Goal: Information Seeking & Learning: Learn about a topic

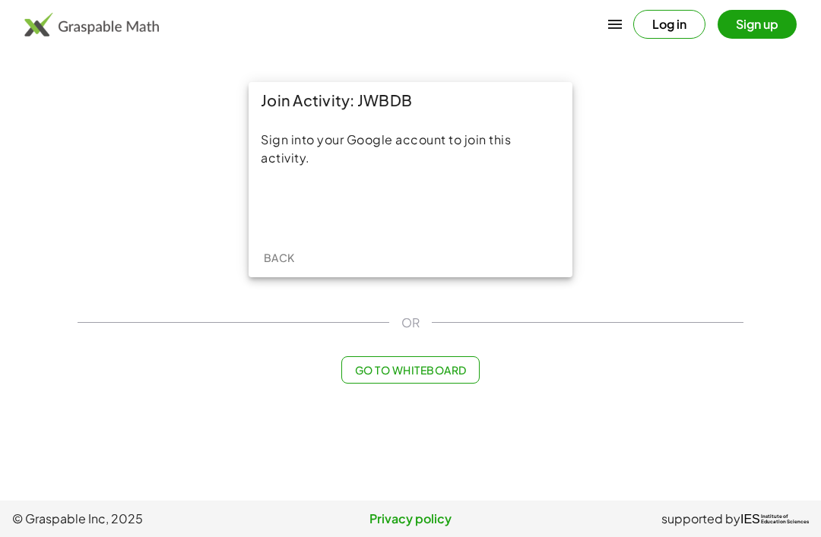
click at [433, 207] on div "Sign in with Google. Opens in new tab" at bounding box center [411, 206] width 140 height 33
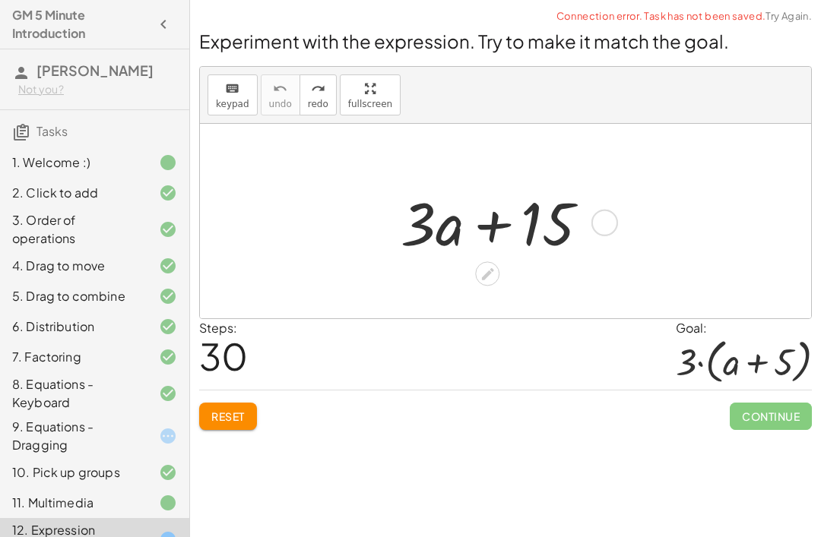
click at [791, 14] on link "Try Again." at bounding box center [788, 16] width 46 height 12
click at [483, 276] on icon at bounding box center [487, 274] width 12 height 12
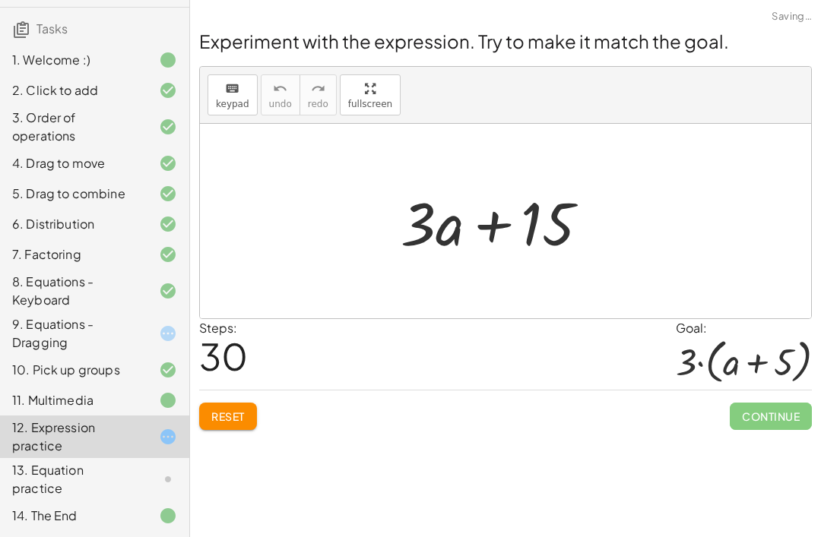
scroll to position [121, 0]
click at [49, 478] on div "13. Equation practice" at bounding box center [73, 479] width 122 height 36
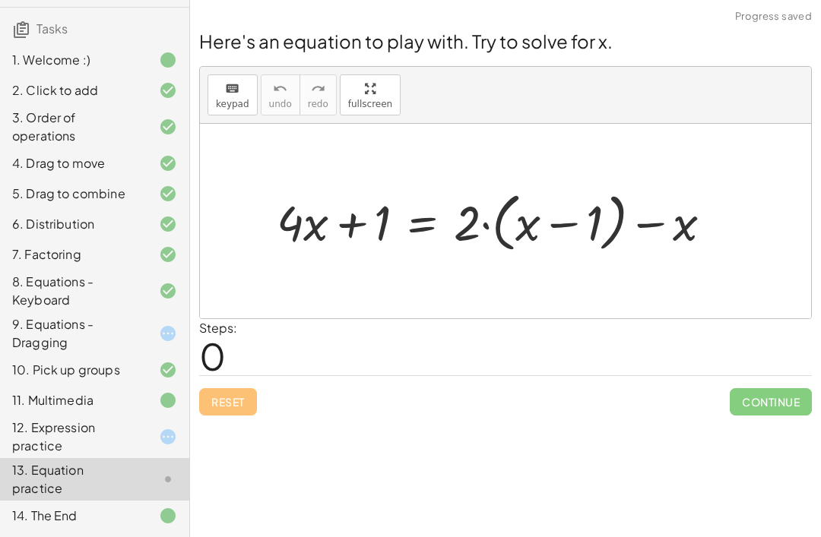
click at [24, 430] on div "12. Expression practice" at bounding box center [73, 437] width 122 height 36
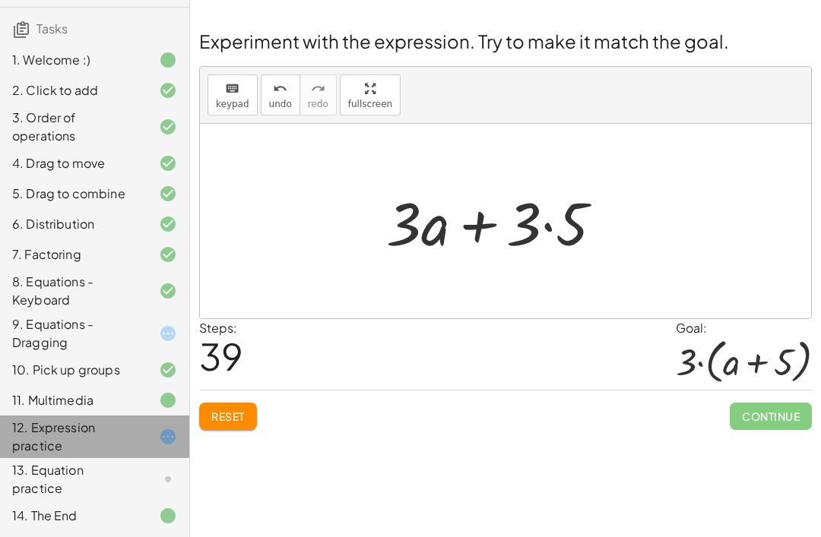
click at [80, 452] on div "12. Expression practice" at bounding box center [73, 437] width 122 height 36
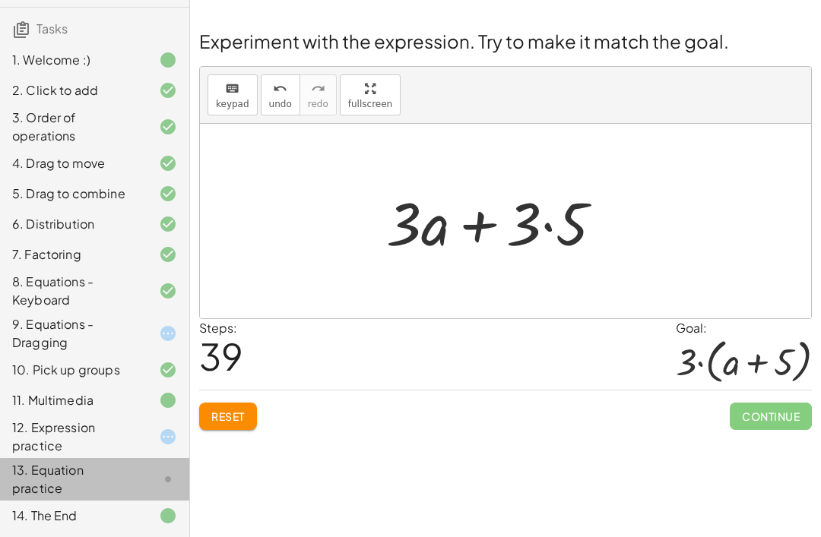
click at [87, 471] on div "13. Equation practice" at bounding box center [73, 479] width 122 height 36
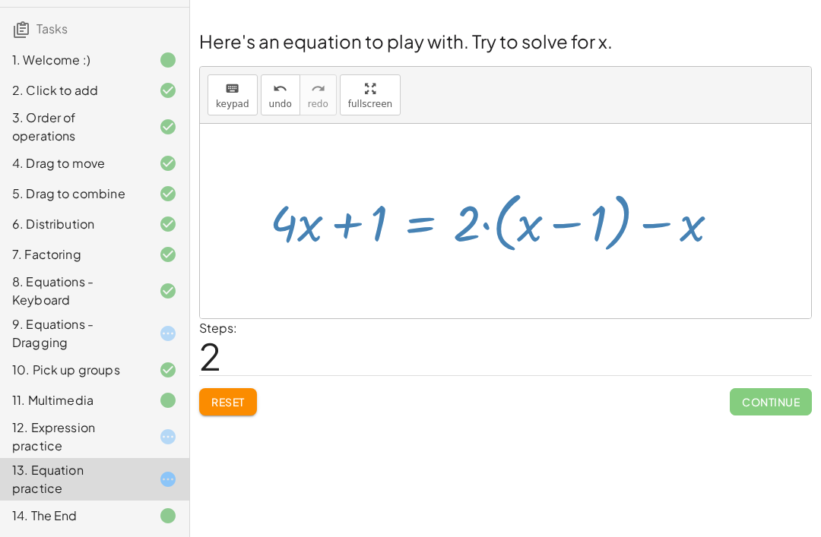
click at [574, 340] on div "Steps: 2" at bounding box center [505, 347] width 613 height 56
click at [552, 427] on div "Welcome to Graspable Math! Graspable Math turns math symbols into objects you c…" at bounding box center [505, 268] width 631 height 537
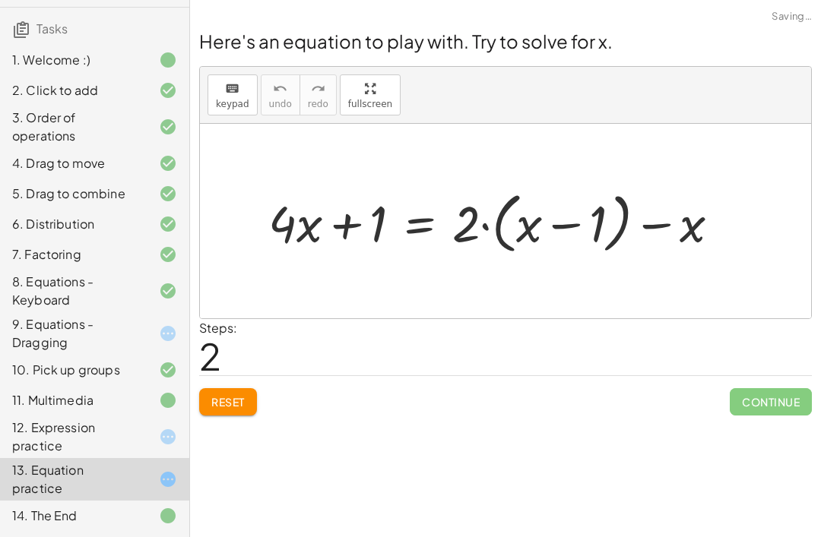
scroll to position [121, 0]
click at [454, 426] on div "Welcome to Graspable Math! Graspable Math turns math symbols into objects you c…" at bounding box center [505, 268] width 631 height 537
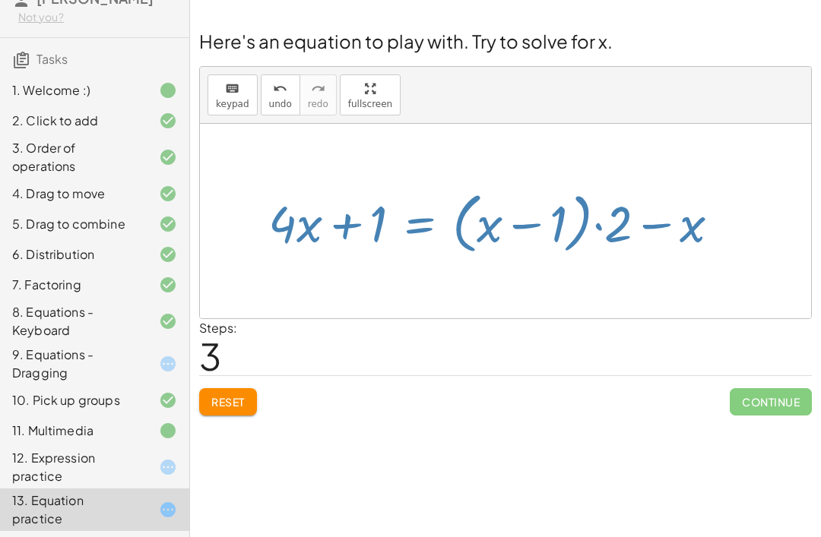
scroll to position [0, 0]
click at [241, 403] on span "Reset" at bounding box center [227, 402] width 33 height 14
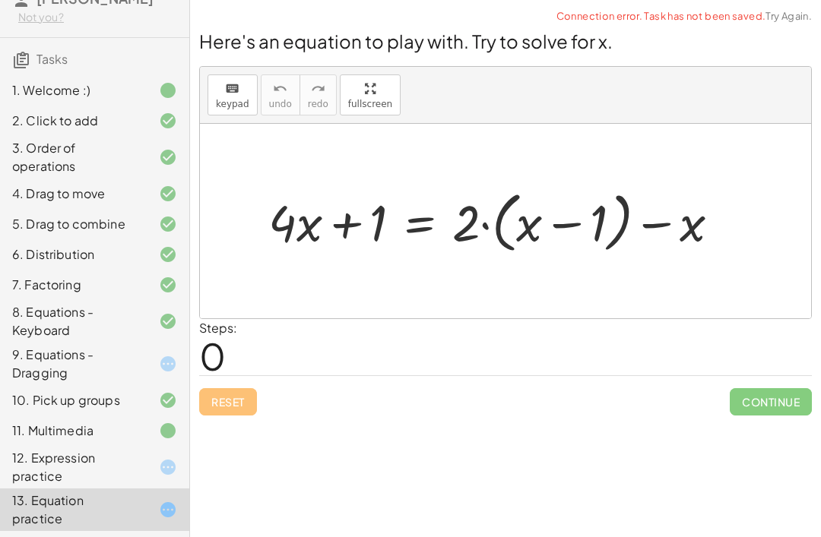
click at [820, 3] on div at bounding box center [505, 9] width 631 height 19
click at [785, 18] on link "Try Again." at bounding box center [788, 16] width 46 height 12
click at [792, 19] on span "Connection error. Task has not been saved." at bounding box center [707, 16] width 210 height 15
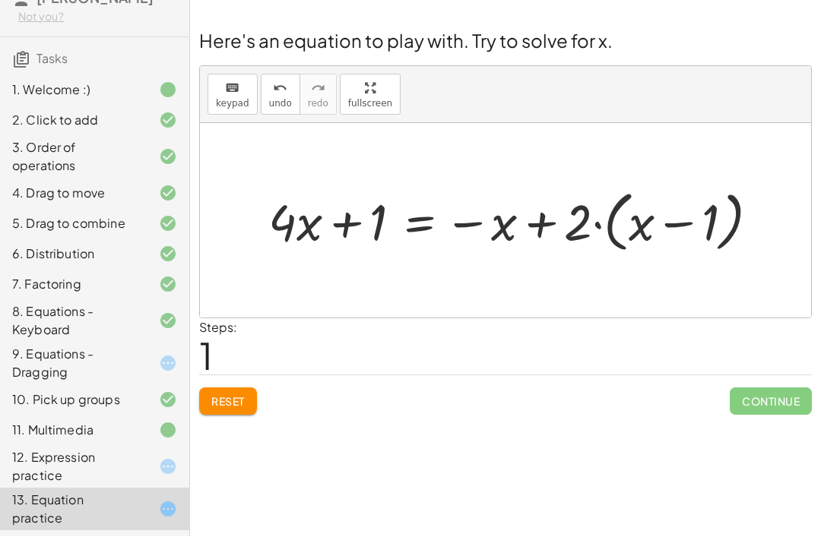
scroll to position [40, 0]
click at [229, 388] on button "Reset" at bounding box center [228, 401] width 58 height 27
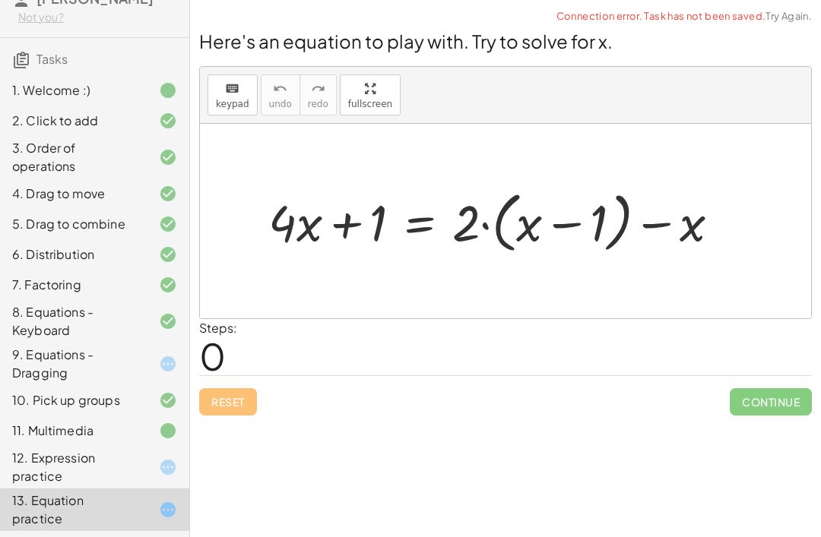
click at [153, 373] on div at bounding box center [156, 364] width 43 height 18
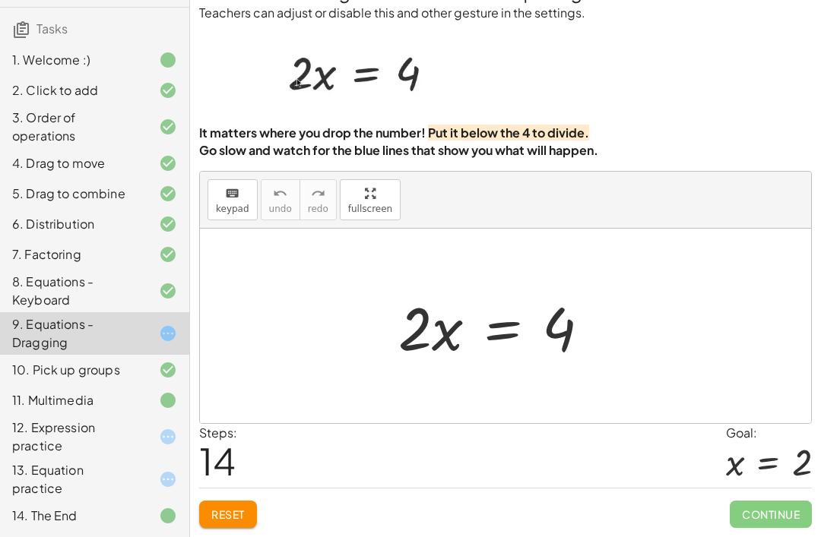
scroll to position [121, 0]
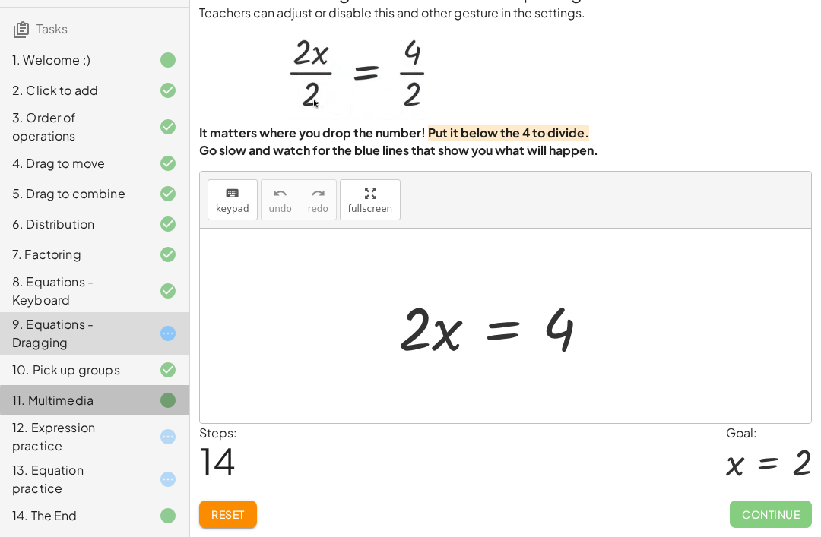
click at [131, 407] on div "11. Multimedia" at bounding box center [73, 400] width 122 height 18
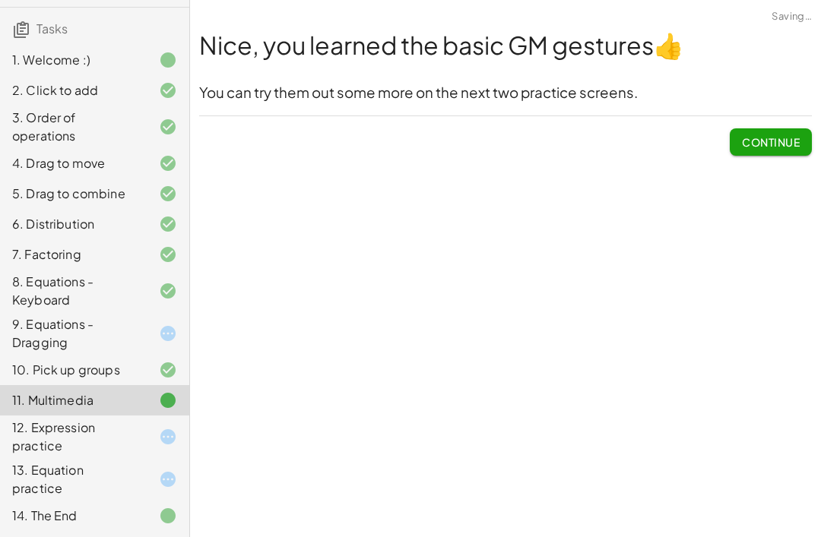
click at [132, 436] on div "12. Expression practice" at bounding box center [73, 437] width 122 height 36
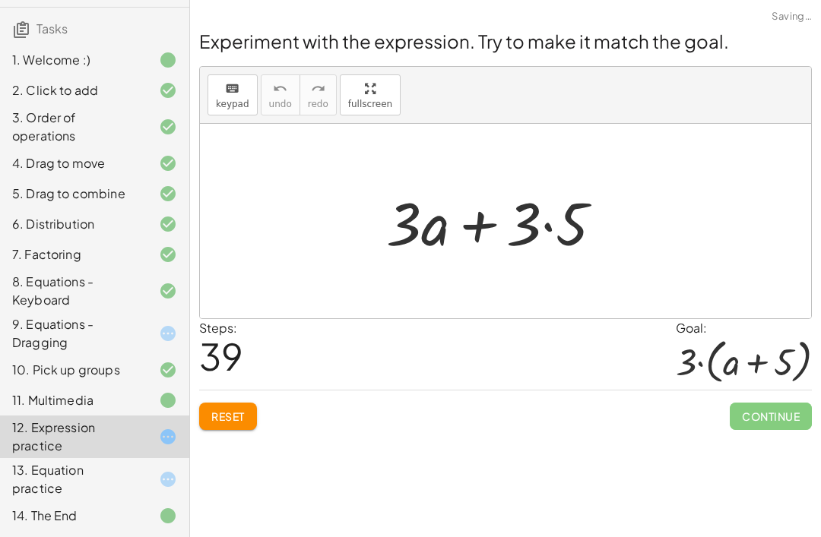
click at [137, 449] on div "12. Expression practice" at bounding box center [94, 437] width 189 height 43
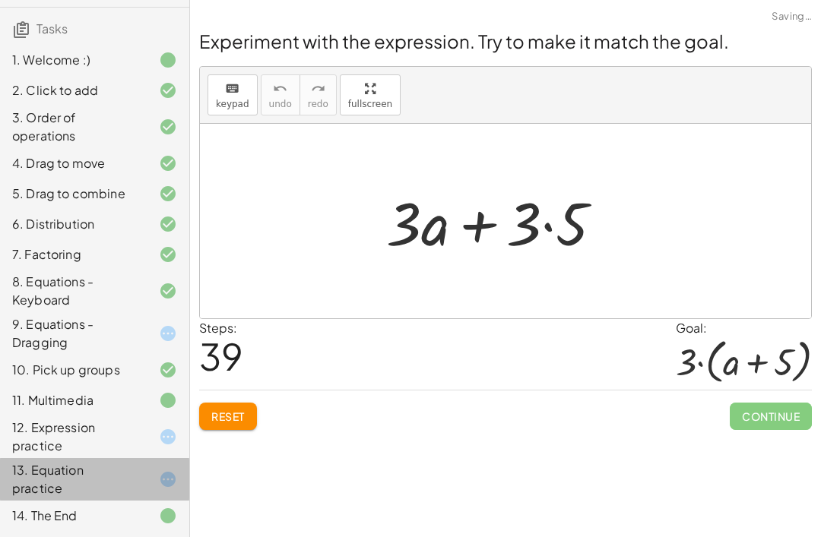
click at [129, 471] on div "13. Equation practice" at bounding box center [73, 479] width 122 height 36
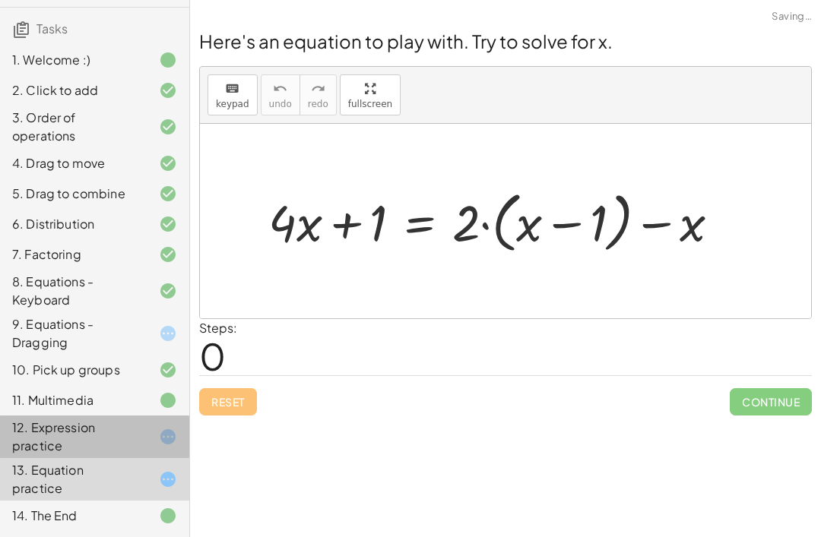
click at [140, 445] on div at bounding box center [156, 437] width 43 height 18
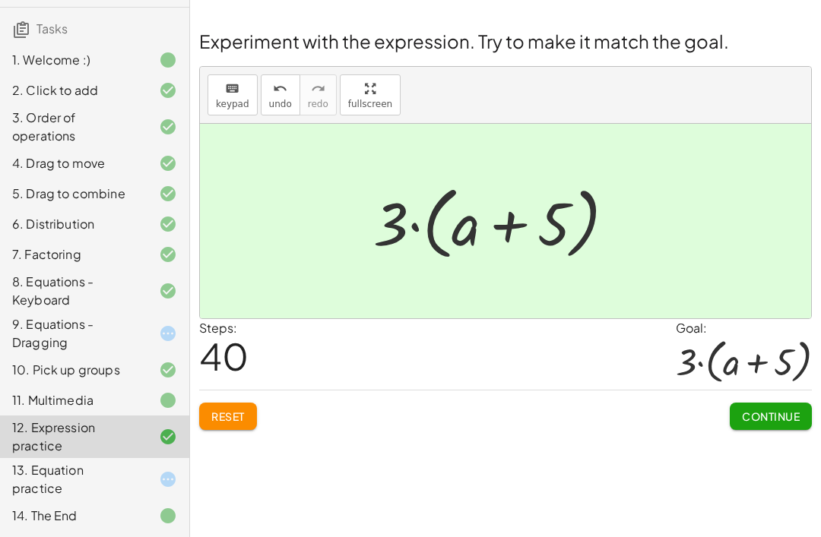
click at [754, 410] on span "Continue" at bounding box center [771, 417] width 58 height 14
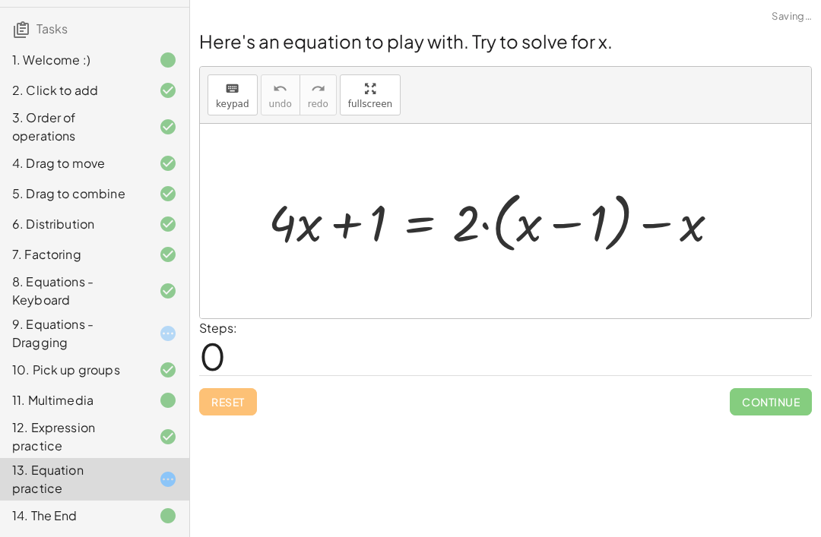
click at [144, 501] on div "12. Expression practice" at bounding box center [94, 516] width 189 height 30
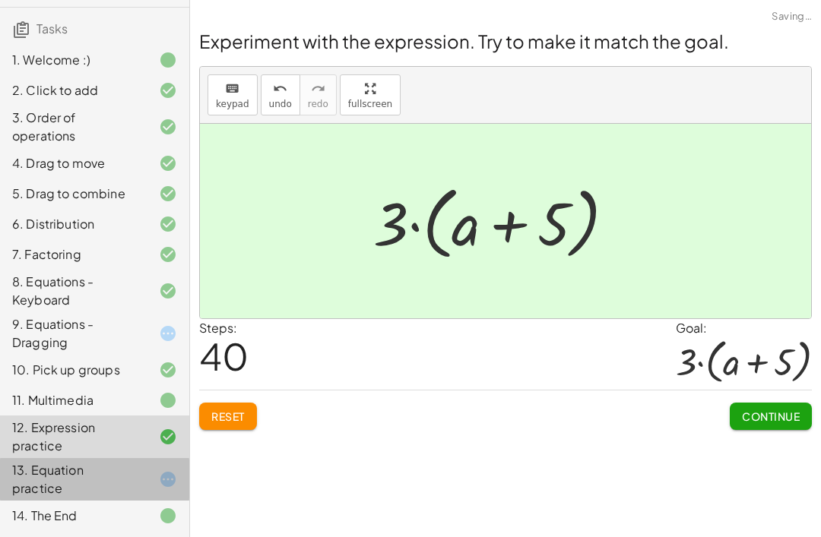
click at [141, 498] on div "13. Equation practice" at bounding box center [94, 479] width 189 height 43
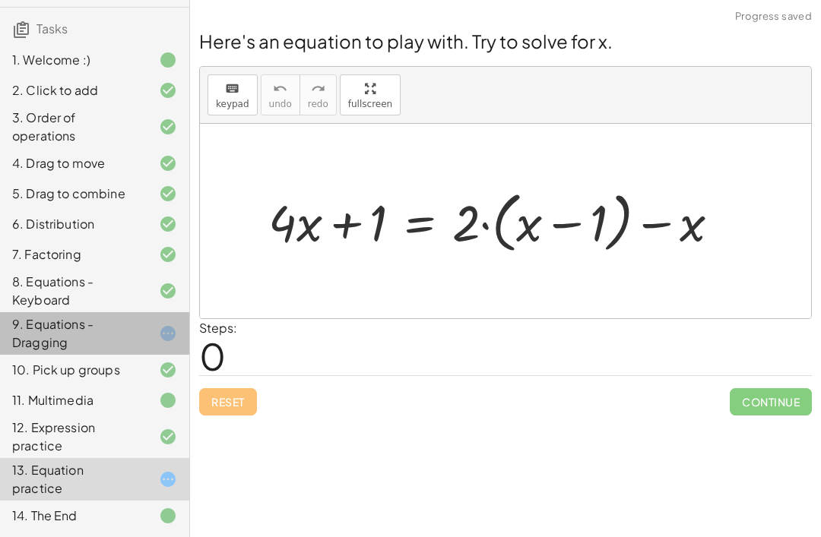
click at [119, 338] on div "9. Equations - Dragging" at bounding box center [73, 333] width 122 height 36
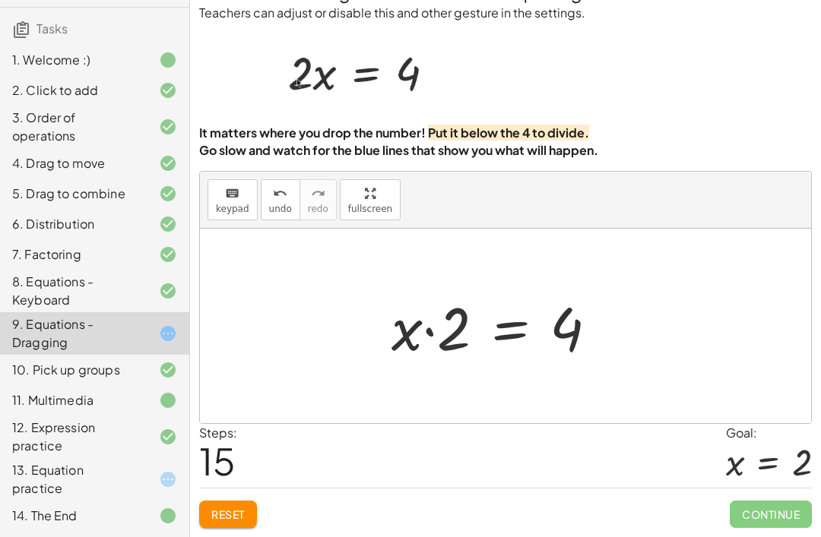
scroll to position [49, 0]
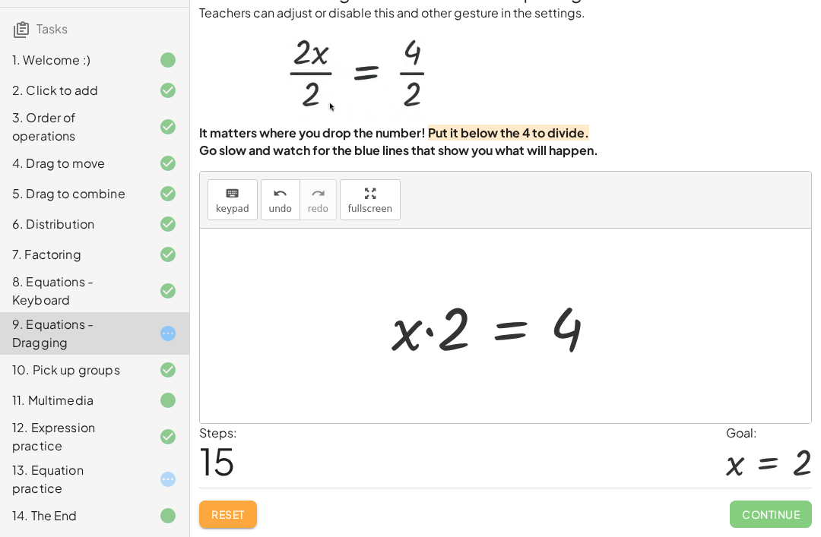
click at [257, 507] on button "Reset" at bounding box center [228, 514] width 58 height 27
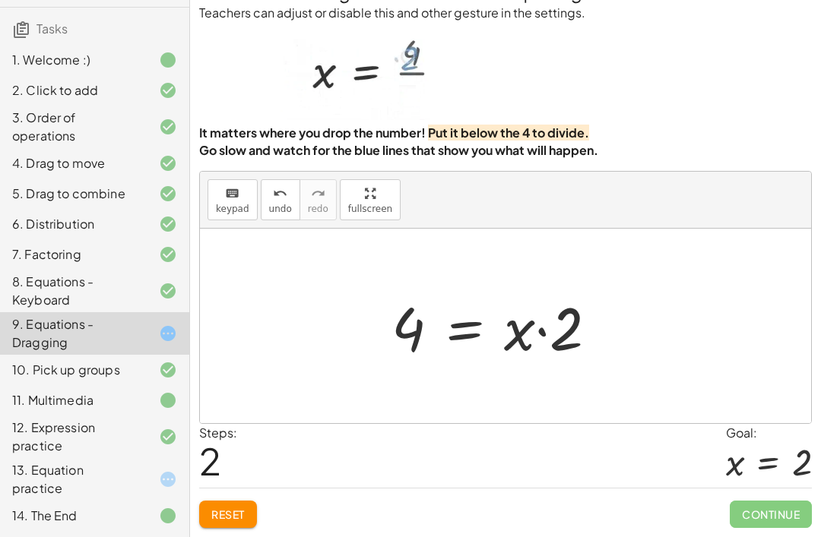
click at [238, 525] on button "Reset" at bounding box center [228, 514] width 58 height 27
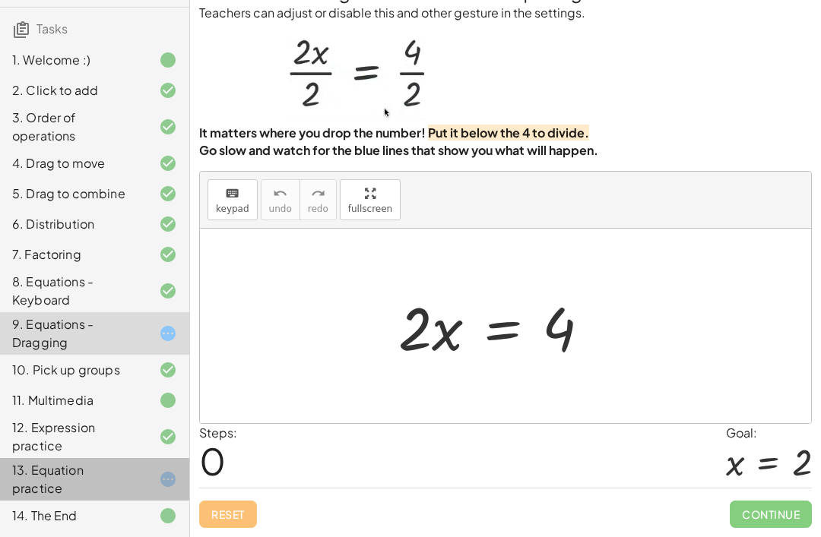
click at [101, 461] on div "13. Equation practice" at bounding box center [73, 479] width 122 height 36
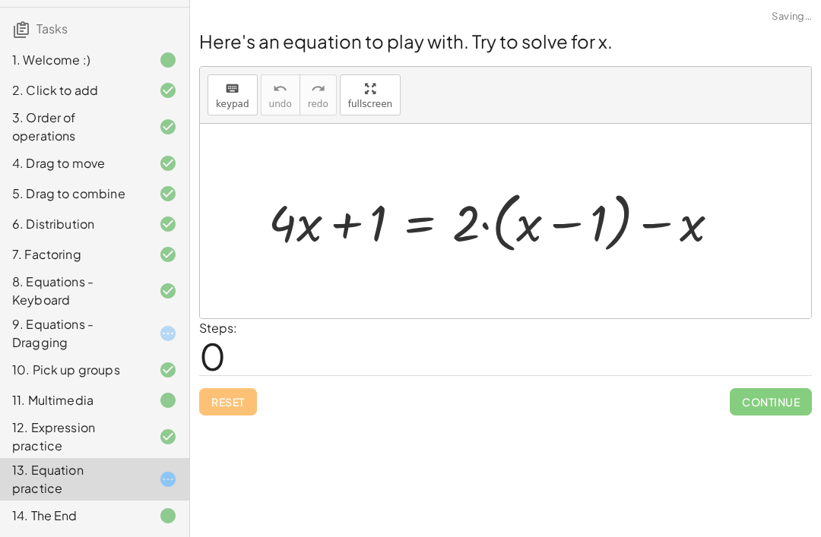
click at [30, 398] on div "11. Multimedia" at bounding box center [73, 400] width 122 height 18
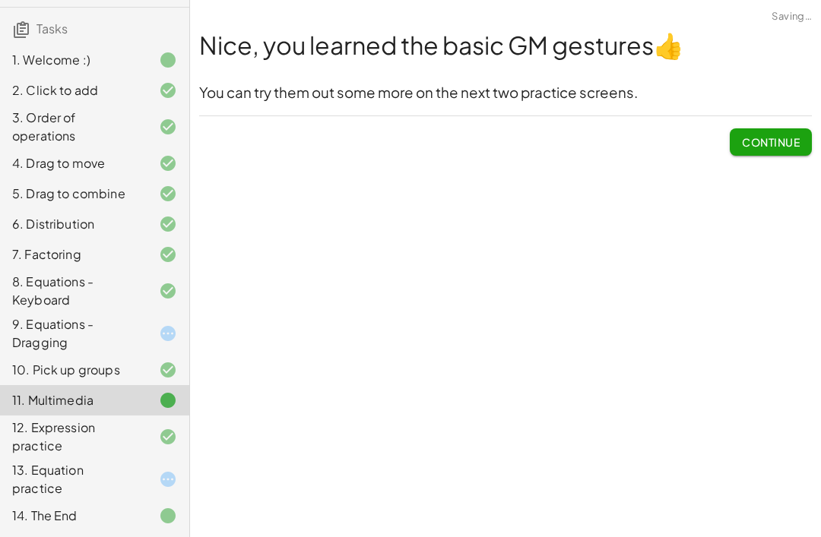
click at [766, 128] on button "Continue" at bounding box center [771, 141] width 82 height 27
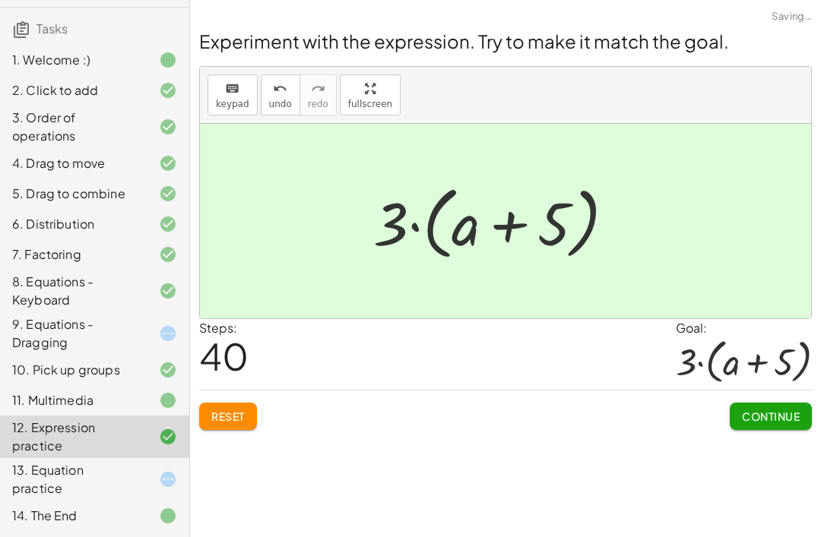
click at [64, 480] on div "13. Equation practice" at bounding box center [73, 479] width 122 height 36
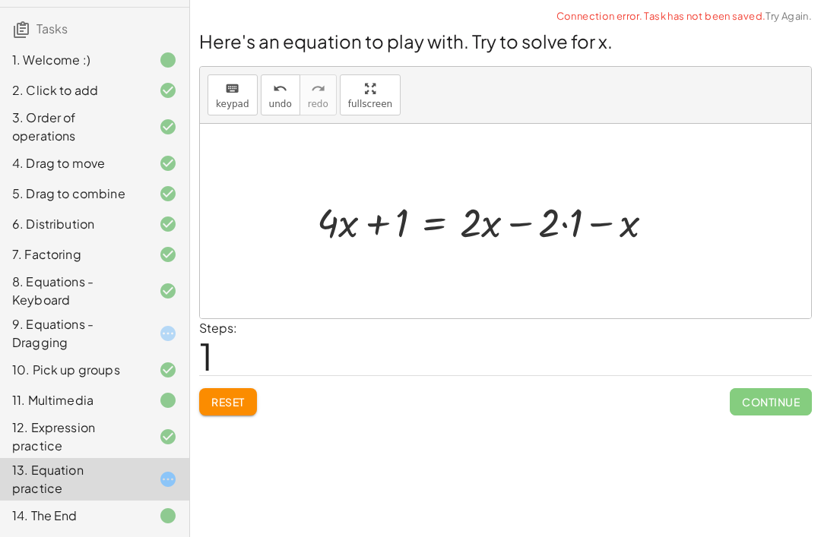
click at [235, 395] on span "Reset" at bounding box center [227, 402] width 33 height 14
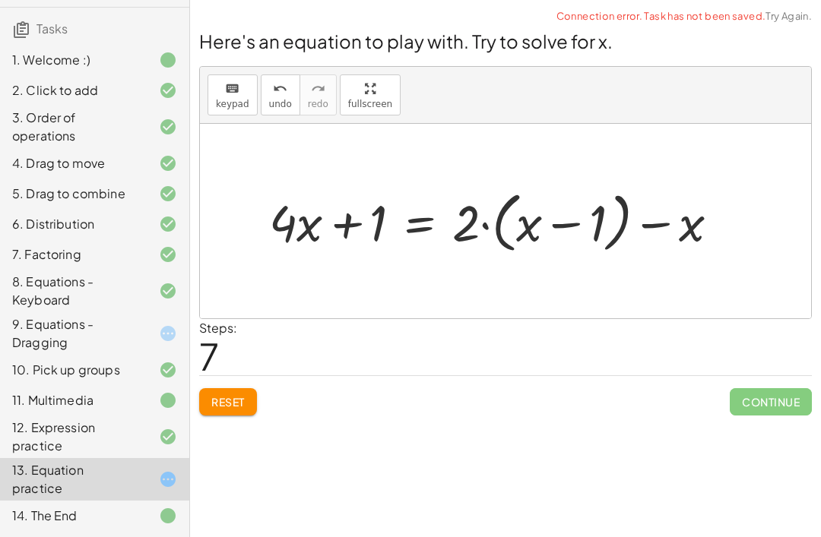
click at [225, 395] on span "Reset" at bounding box center [227, 402] width 33 height 14
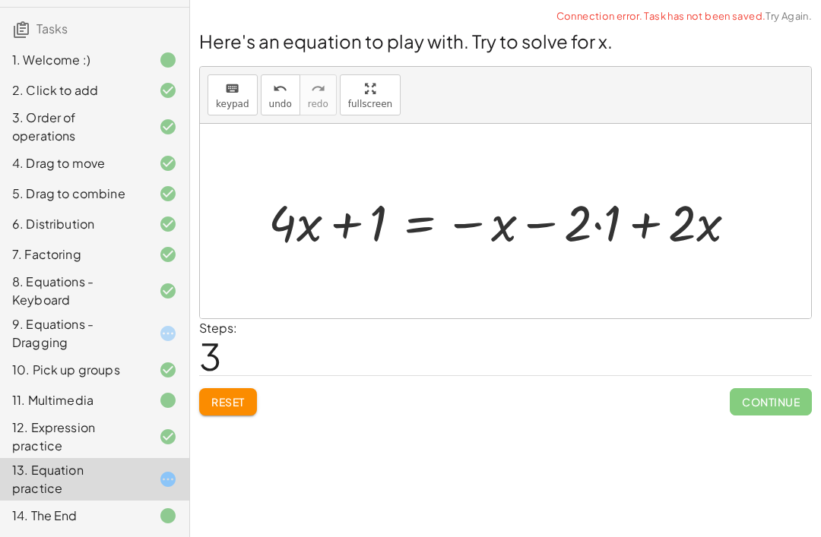
click at [234, 388] on button "Reset" at bounding box center [228, 401] width 58 height 27
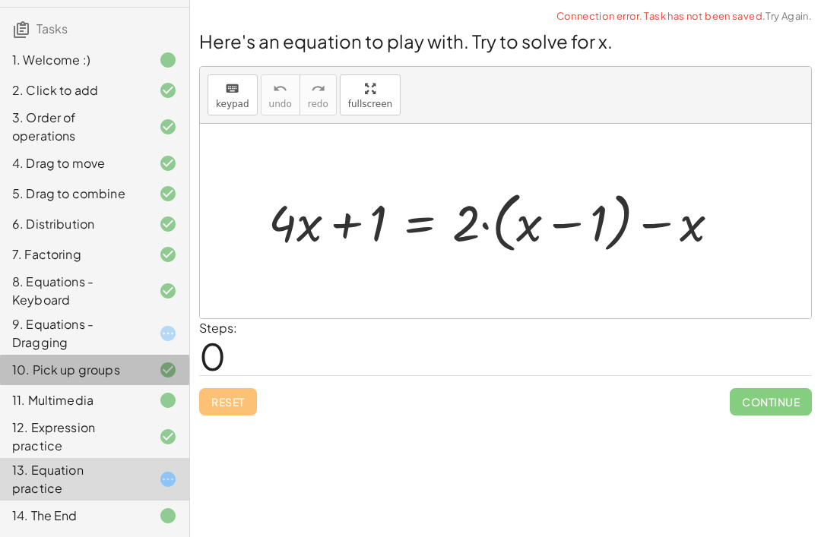
click at [172, 362] on icon at bounding box center [168, 370] width 18 height 18
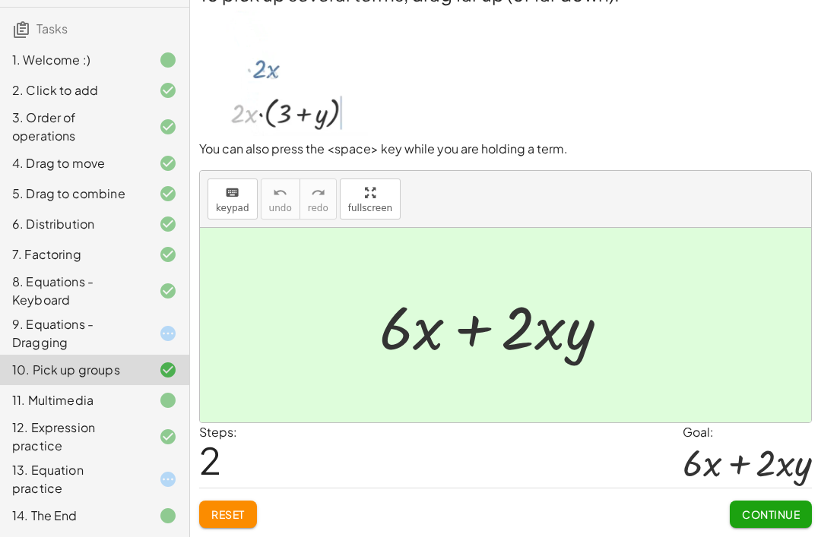
click at [158, 336] on div at bounding box center [156, 334] width 43 height 18
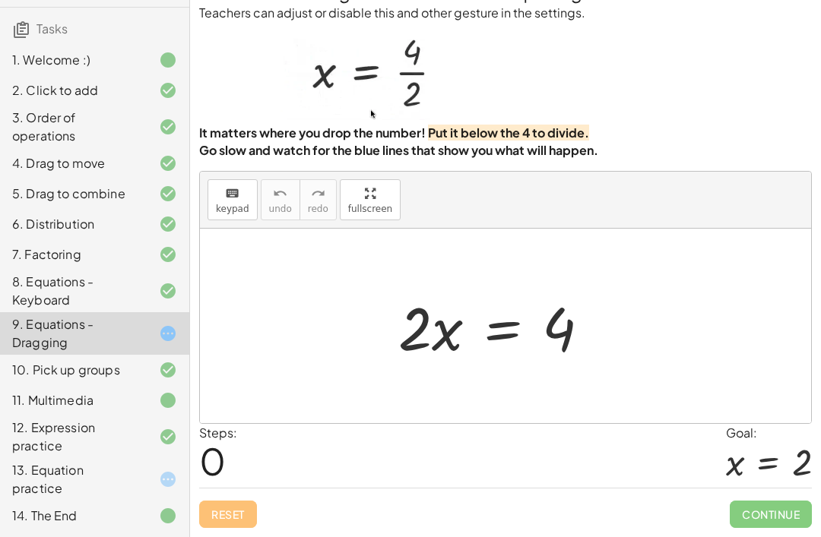
click at [134, 481] on div "13. Equation practice" at bounding box center [73, 479] width 122 height 36
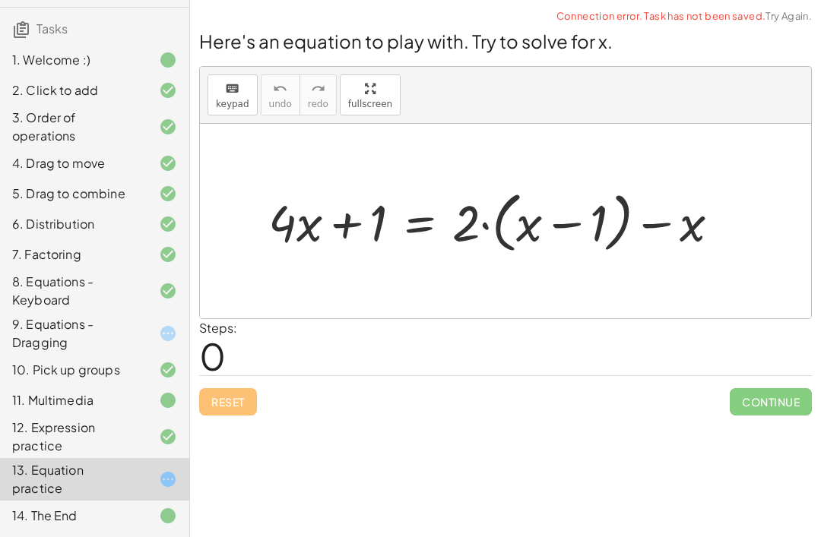
click at [155, 501] on div "12. Expression practice" at bounding box center [94, 516] width 189 height 30
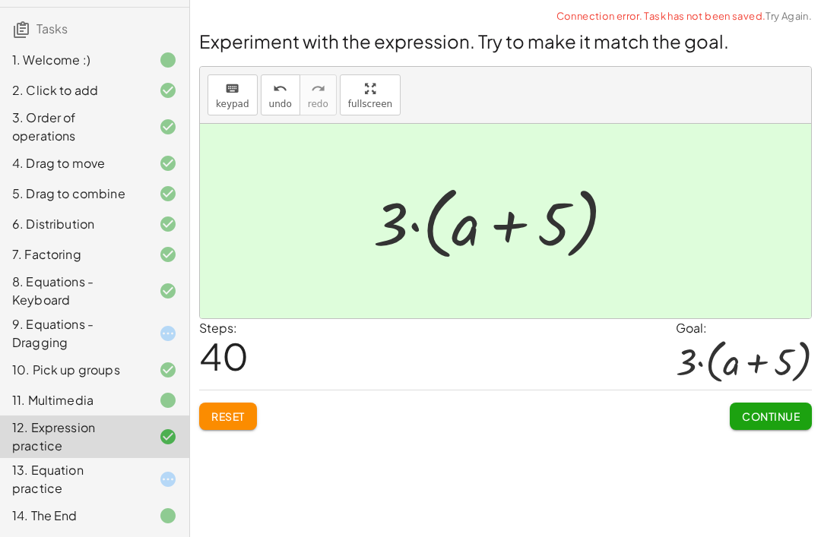
click at [140, 425] on div "12. Expression practice" at bounding box center [94, 437] width 189 height 43
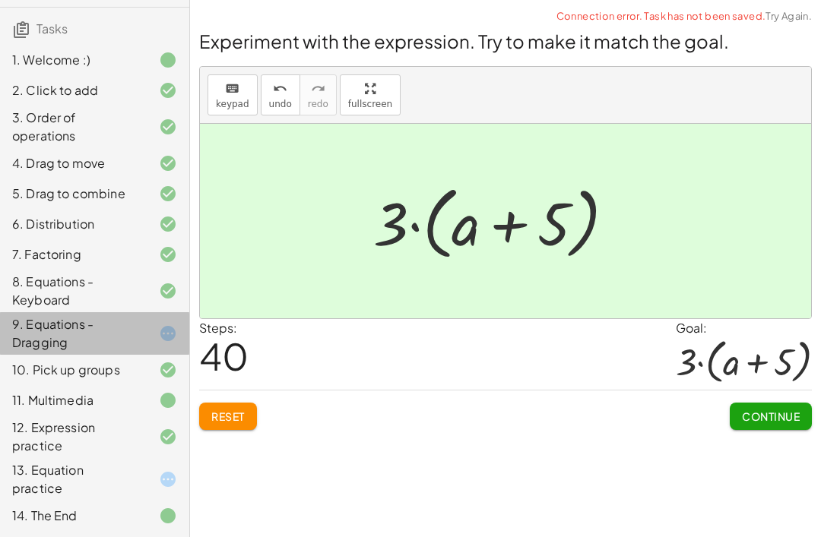
click at [137, 385] on div "9. Equations - Dragging" at bounding box center [94, 400] width 189 height 30
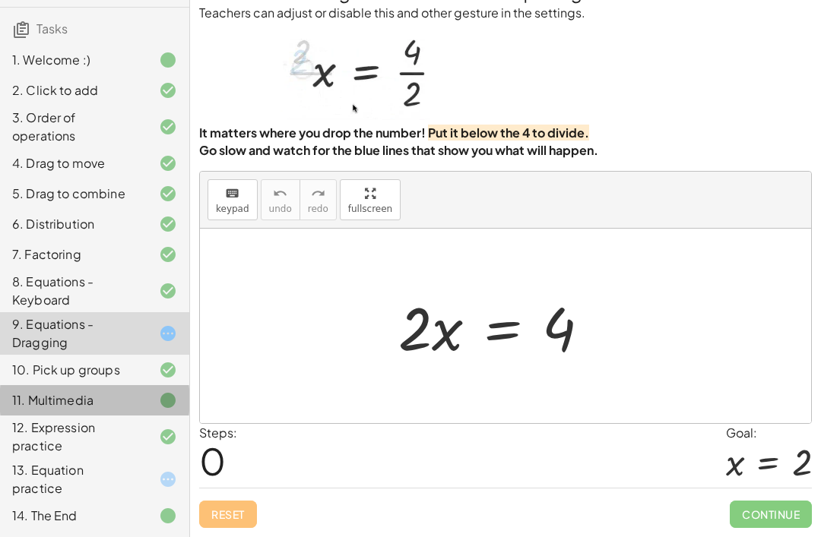
click at [144, 393] on div at bounding box center [156, 400] width 43 height 18
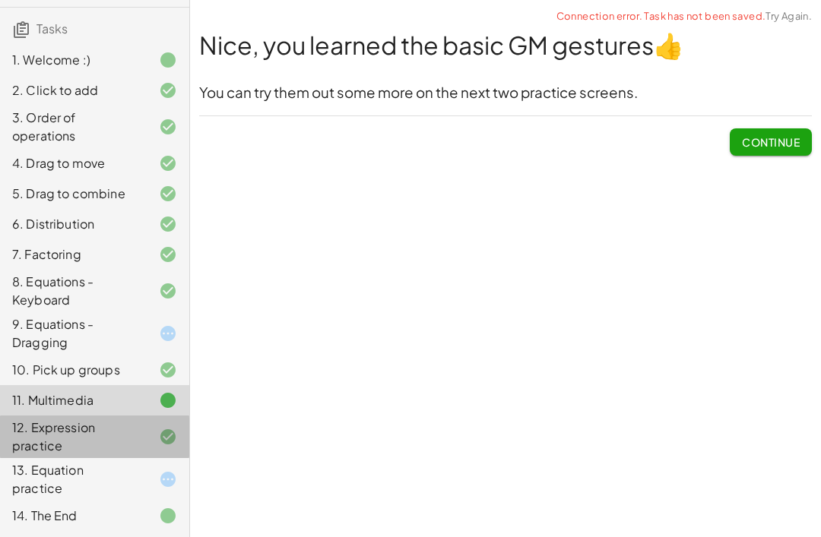
click at [152, 433] on div at bounding box center [156, 437] width 43 height 18
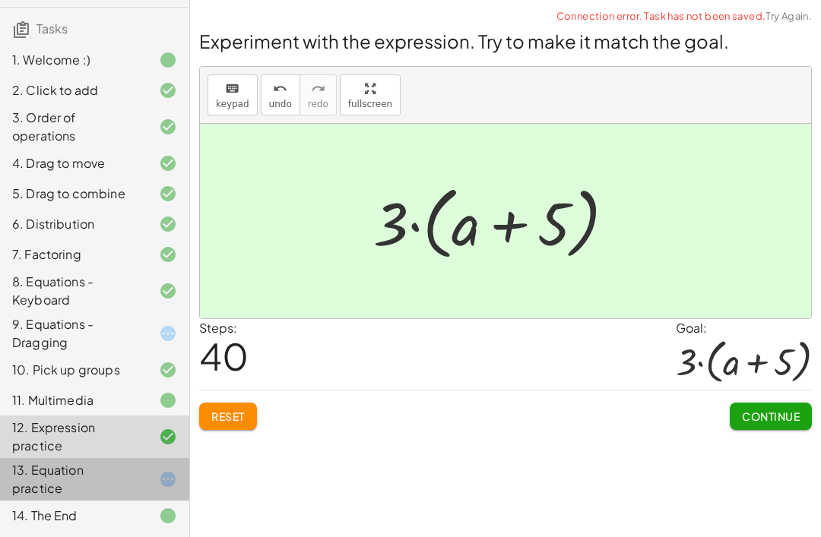
click at [149, 471] on div at bounding box center [156, 480] width 43 height 18
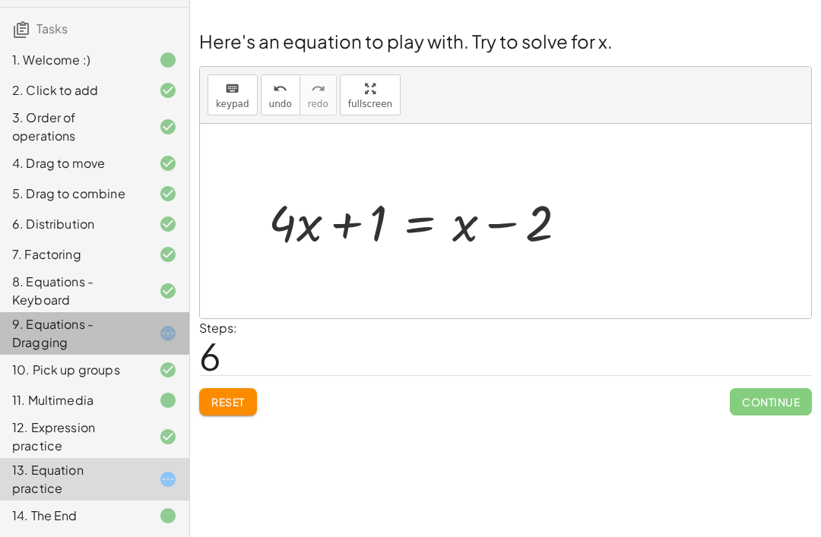
click at [73, 338] on div "9. Equations - Dragging" at bounding box center [73, 333] width 122 height 36
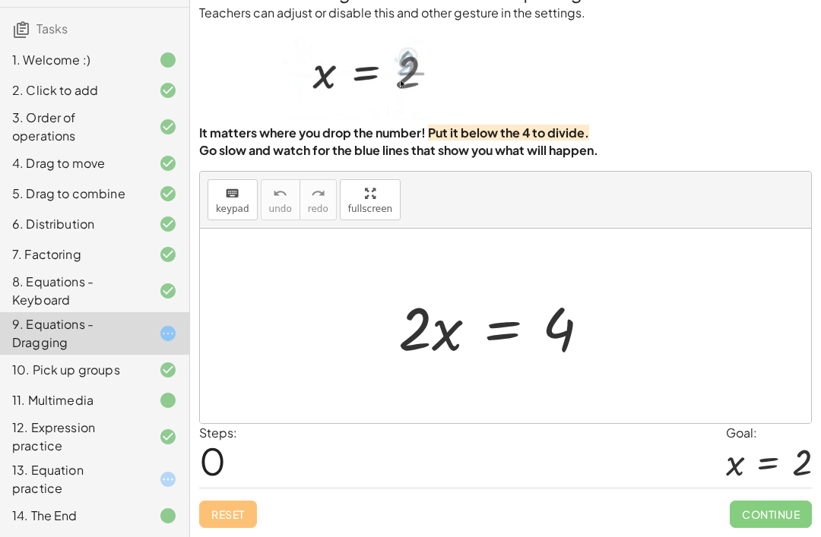
click at [66, 476] on div "13. Equation practice" at bounding box center [73, 479] width 122 height 36
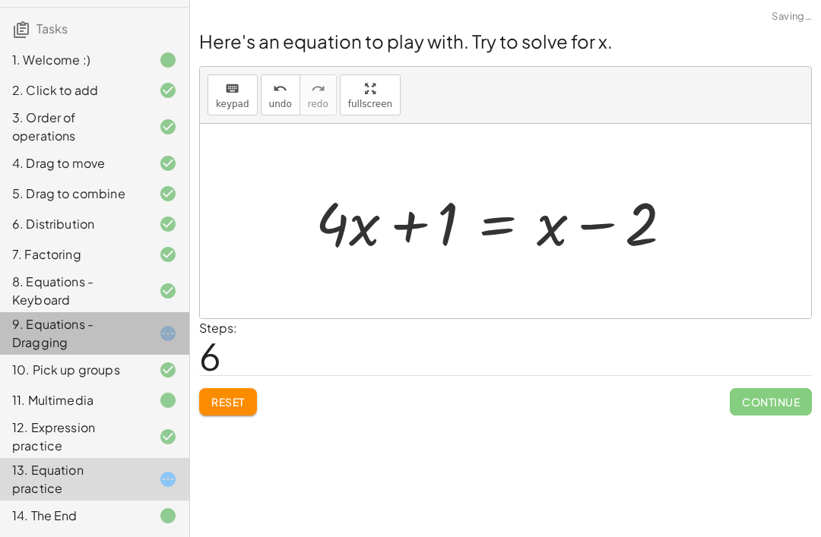
click at [26, 323] on div "9. Equations - Dragging" at bounding box center [73, 333] width 122 height 36
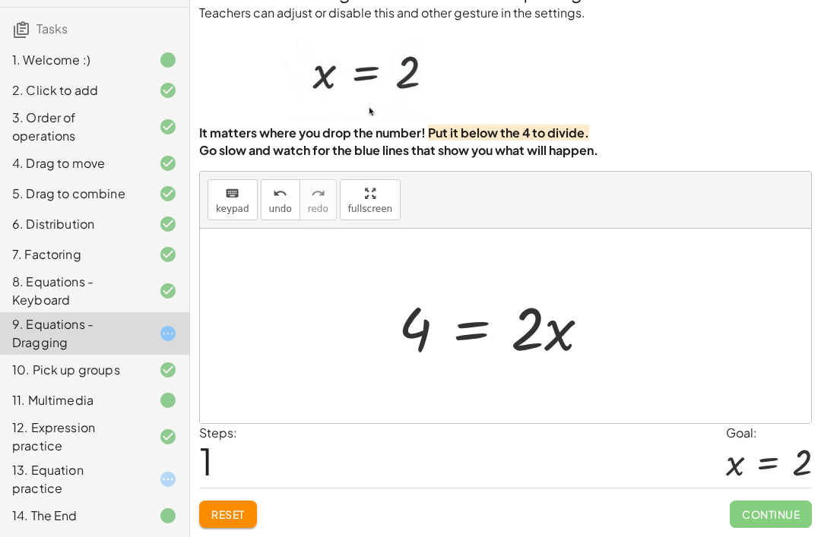
click at [209, 512] on button "Reset" at bounding box center [228, 514] width 58 height 27
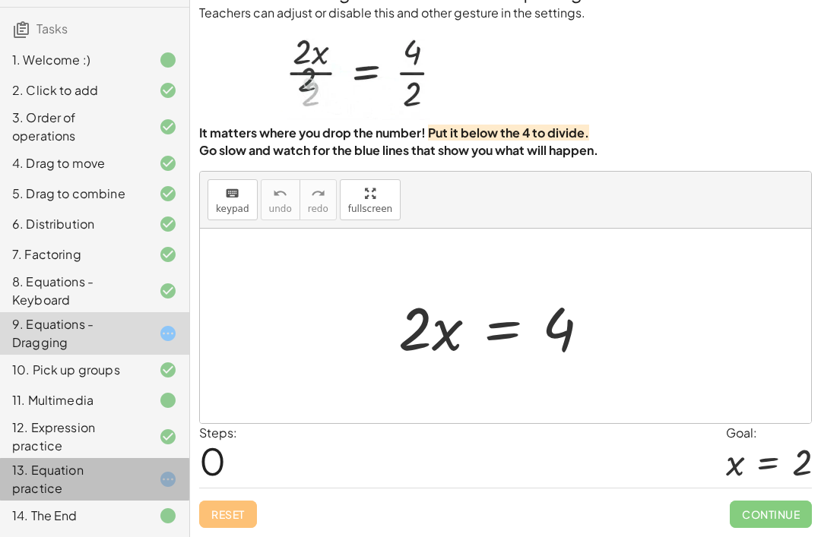
click at [119, 473] on div "13. Equation practice" at bounding box center [73, 479] width 122 height 36
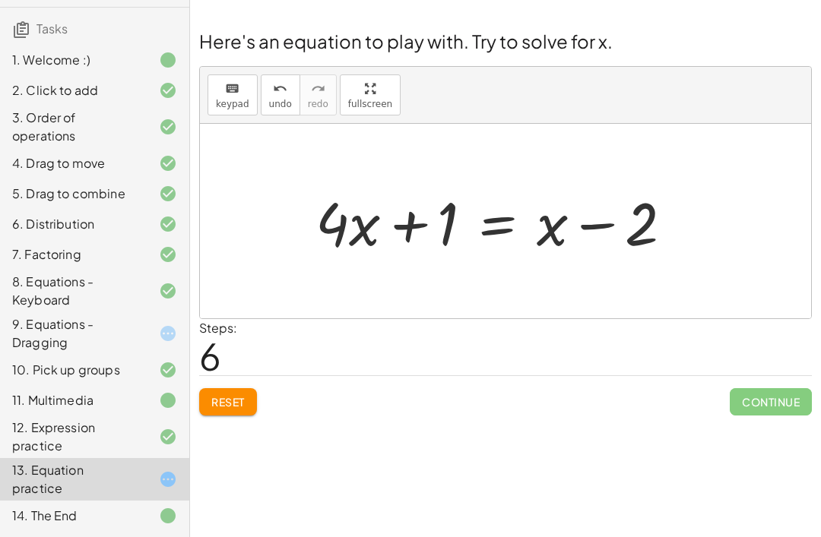
scroll to position [0, 0]
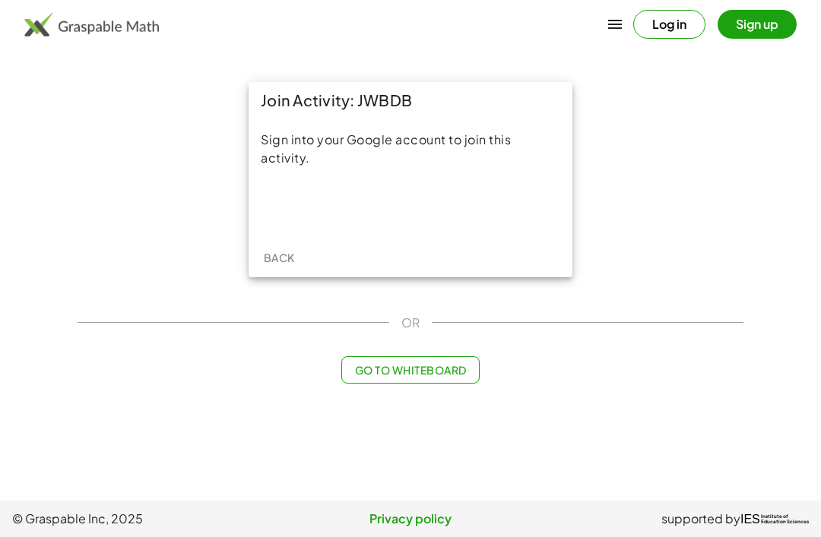
click at [379, 214] on div "Sign in with Google. Opens in new tab" at bounding box center [411, 206] width 140 height 33
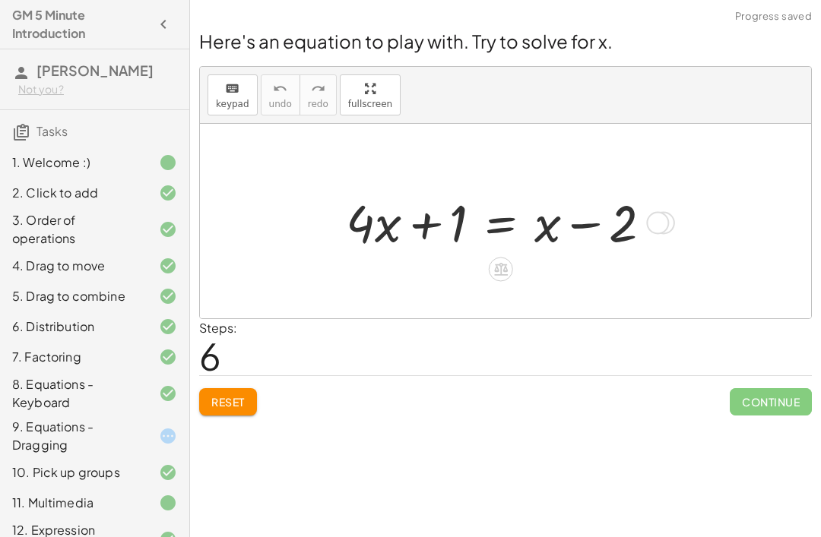
click at [223, 409] on span "Reset" at bounding box center [227, 402] width 33 height 14
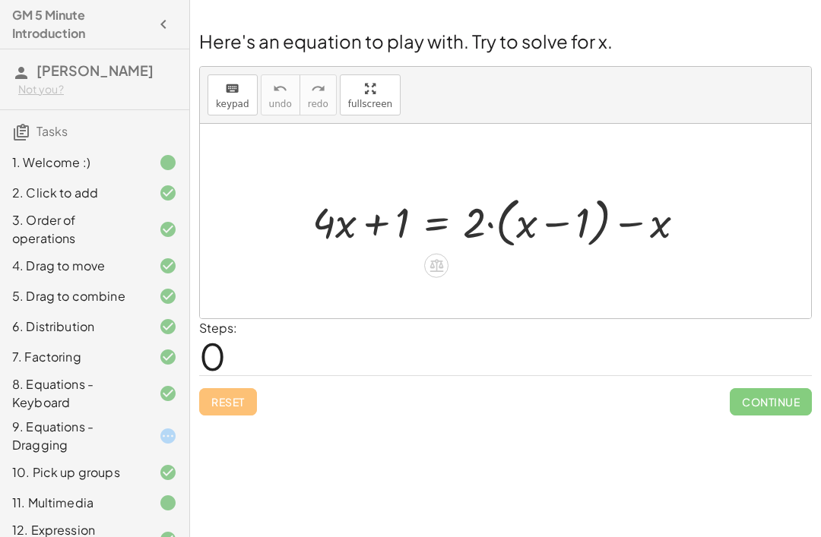
click at [767, 83] on div "keyboard keypad undo undo redo redo fullscreen" at bounding box center [505, 95] width 611 height 57
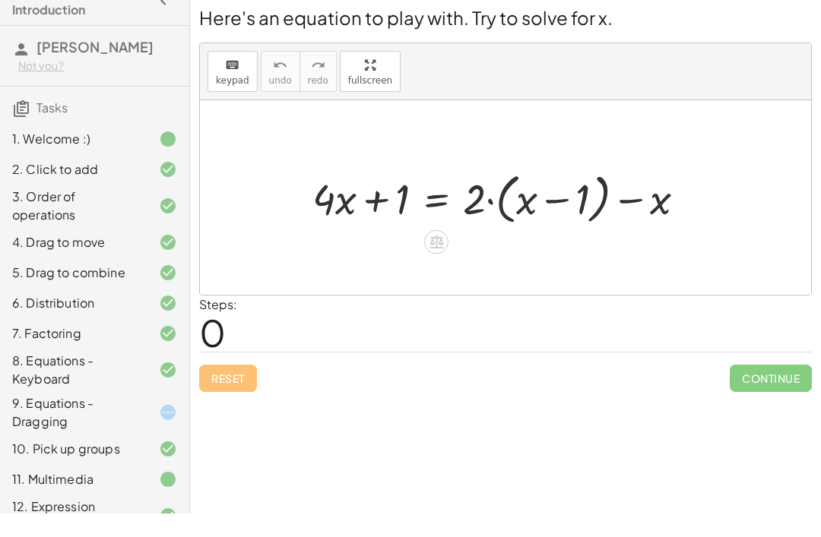
click at [443, 258] on icon at bounding box center [437, 266] width 16 height 16
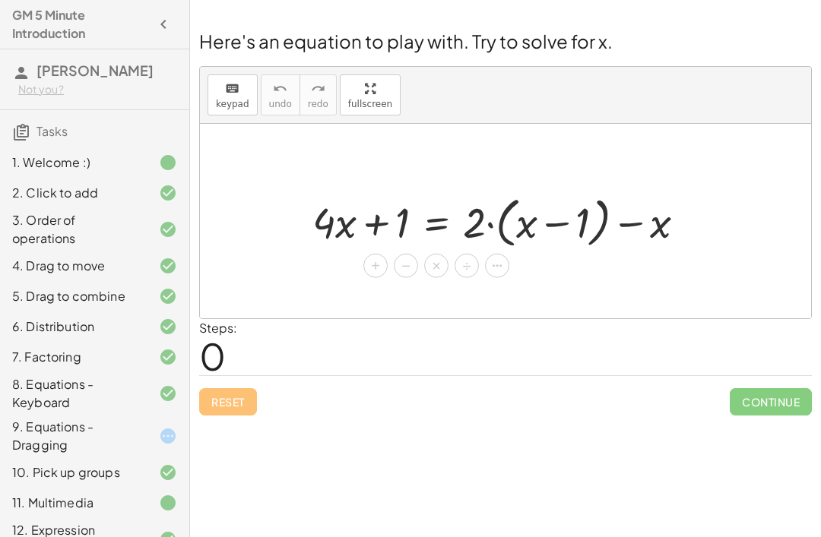
click at [440, 268] on span "×" at bounding box center [436, 266] width 9 height 22
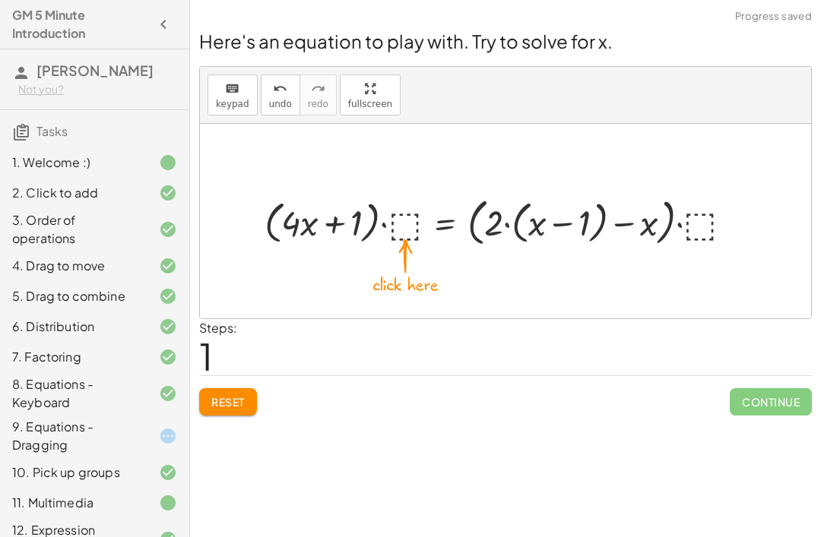
click at [272, 386] on div "Reset Continue" at bounding box center [505, 396] width 613 height 40
click at [252, 410] on button "Reset" at bounding box center [228, 401] width 58 height 27
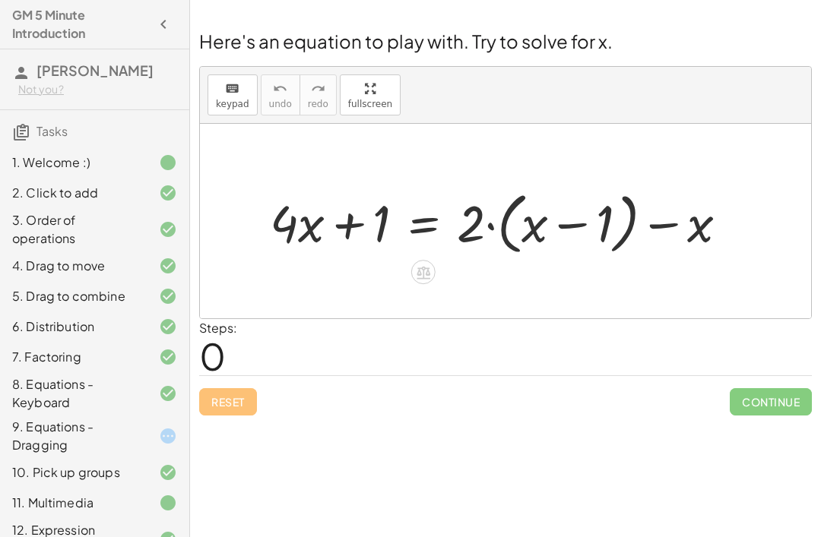
click at [430, 277] on icon at bounding box center [423, 273] width 16 height 16
click at [366, 272] on span "+" at bounding box center [362, 273] width 9 height 22
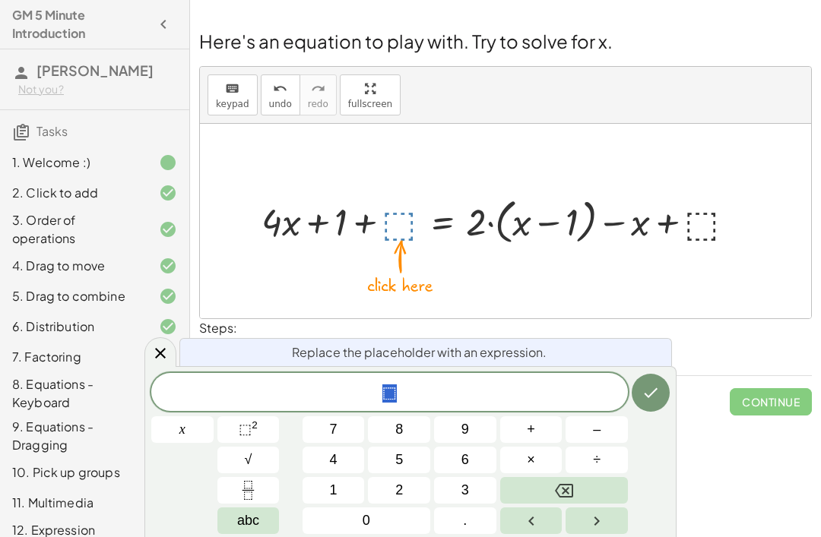
click at [590, 491] on button "Backspace" at bounding box center [564, 490] width 128 height 27
click at [173, 363] on div at bounding box center [160, 353] width 32 height 30
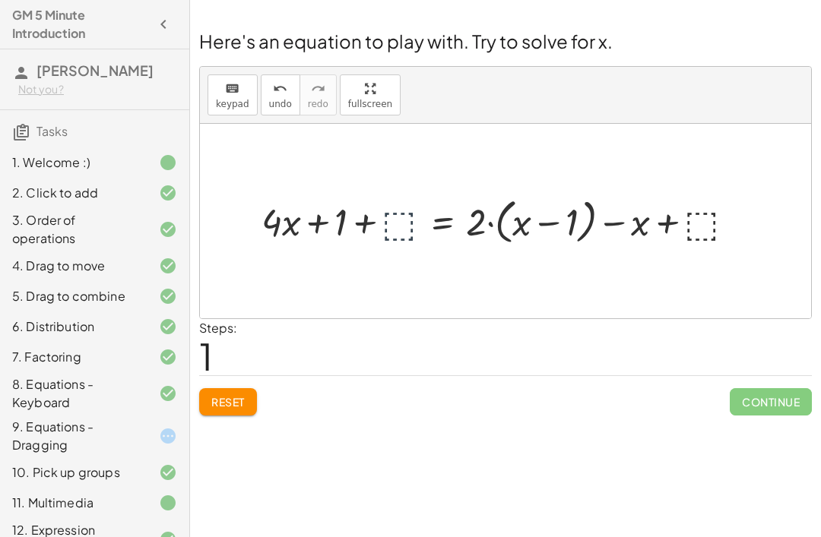
click at [227, 414] on button "Reset" at bounding box center [228, 401] width 58 height 27
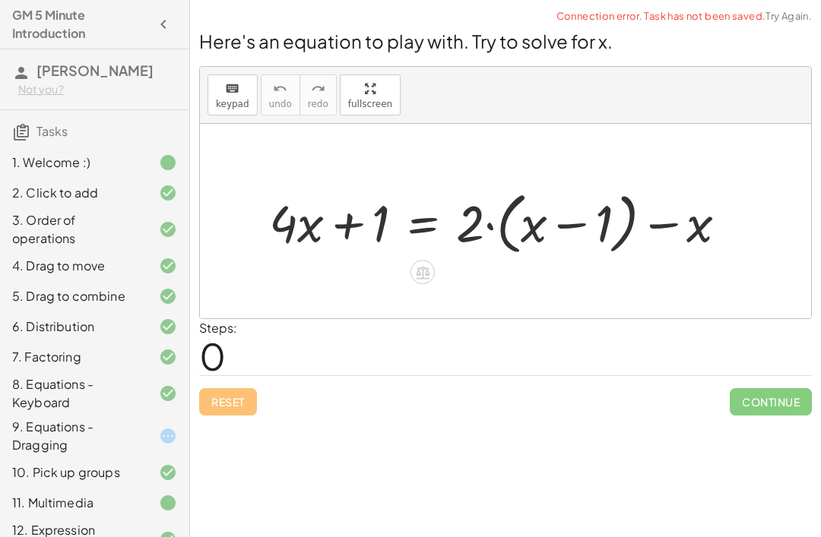
click at [422, 278] on icon at bounding box center [423, 273] width 14 height 13
click at [401, 269] on div "−" at bounding box center [392, 272] width 24 height 24
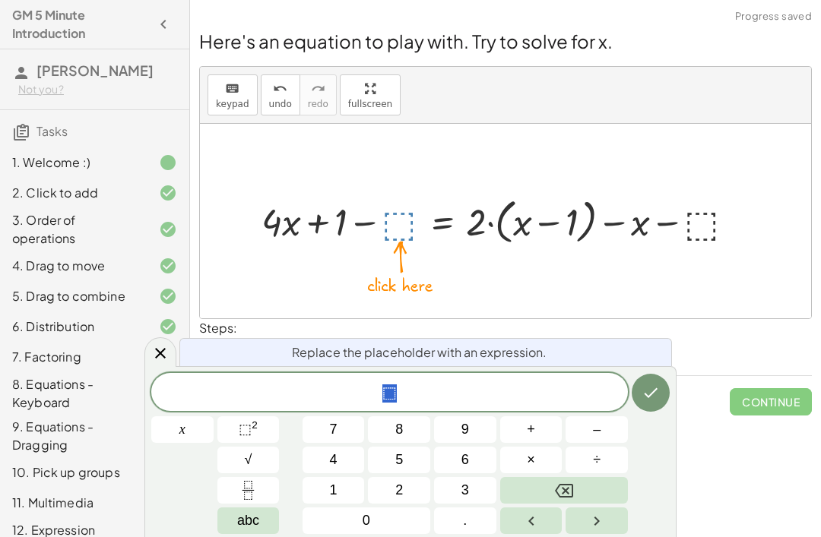
click at [330, 488] on span "1" at bounding box center [334, 490] width 8 height 21
click at [390, 398] on span "1" at bounding box center [389, 394] width 9 height 18
click at [644, 398] on icon "Done" at bounding box center [651, 393] width 18 height 18
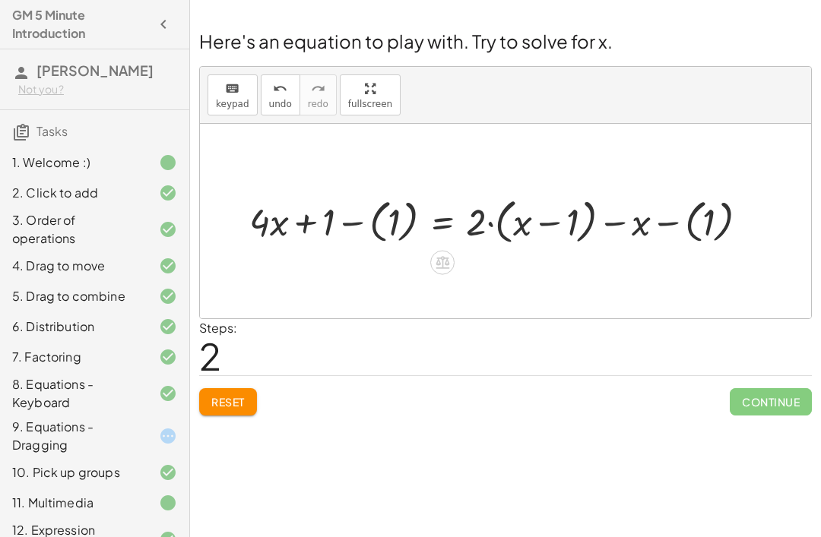
click at [228, 399] on span "Reset" at bounding box center [227, 402] width 33 height 14
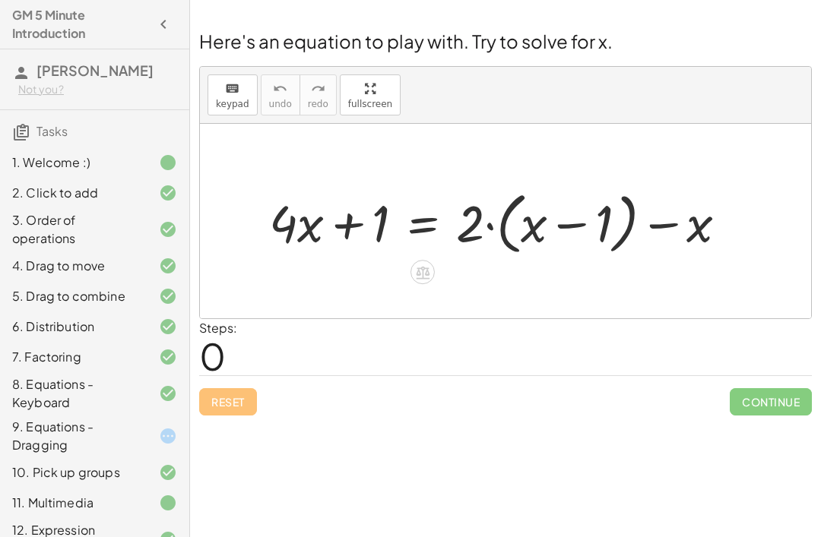
click at [628, 351] on div "Steps: 0" at bounding box center [505, 347] width 613 height 56
click at [424, 284] on div at bounding box center [422, 272] width 24 height 24
click at [483, 272] on icon at bounding box center [483, 272] width 9 height 2
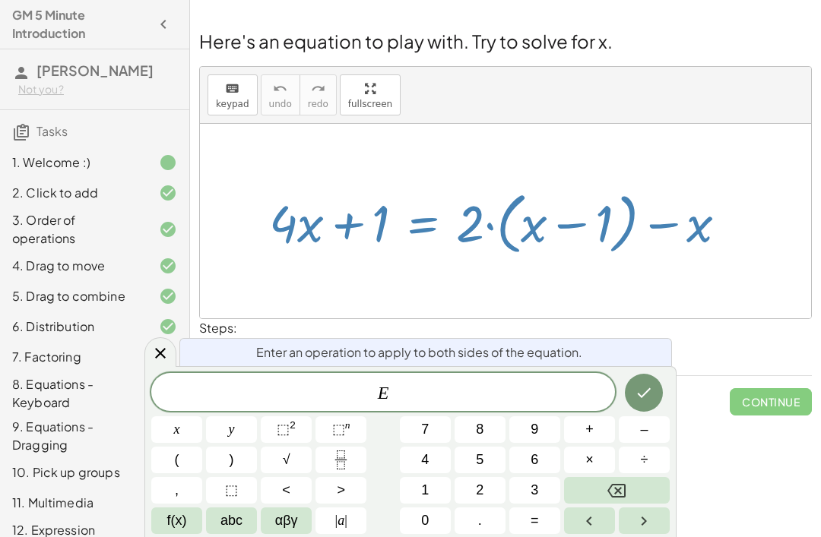
click at [646, 395] on icon "Done" at bounding box center [644, 393] width 18 height 18
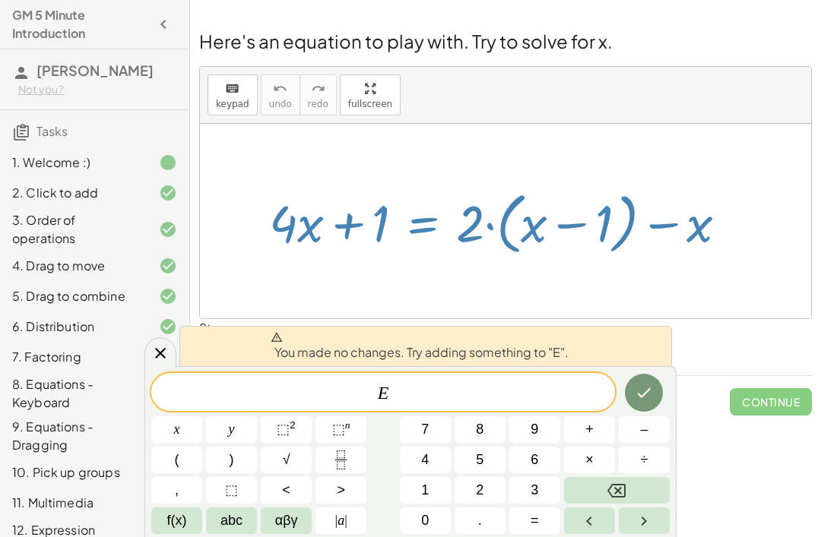
click at [165, 352] on icon at bounding box center [160, 353] width 18 height 18
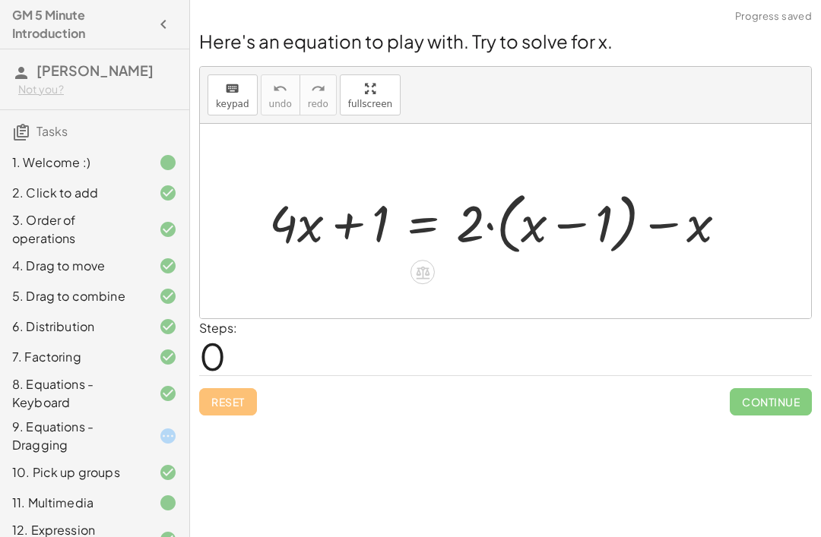
click at [425, 262] on div at bounding box center [422, 272] width 24 height 24
click at [395, 274] on span "−" at bounding box center [392, 273] width 9 height 22
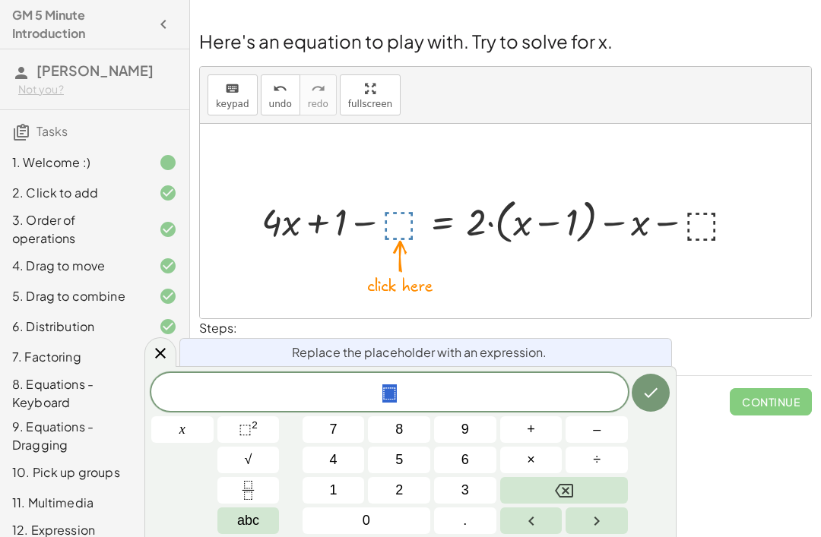
click at [605, 426] on button "–" at bounding box center [597, 430] width 62 height 27
click at [338, 487] on button "1" at bounding box center [334, 490] width 62 height 27
click at [642, 401] on icon "Done" at bounding box center [651, 393] width 18 height 18
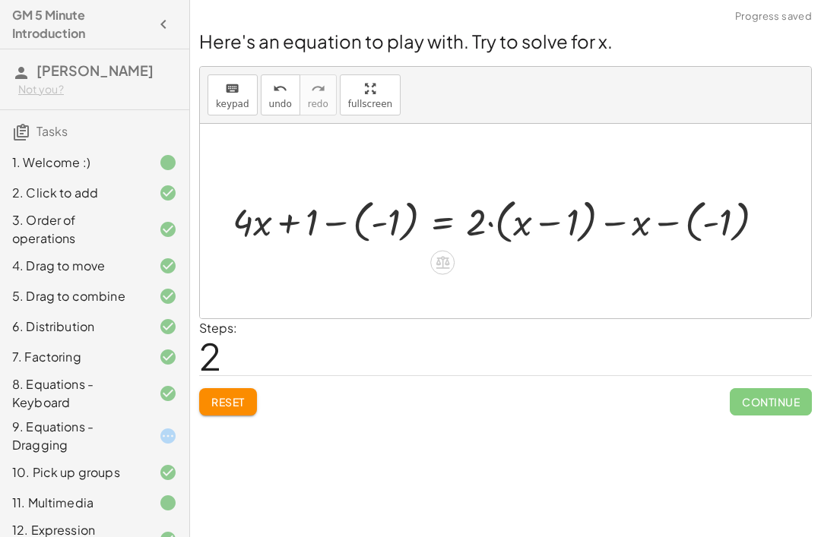
click at [442, 261] on icon at bounding box center [443, 262] width 14 height 13
click at [386, 260] on span "+" at bounding box center [381, 263] width 9 height 22
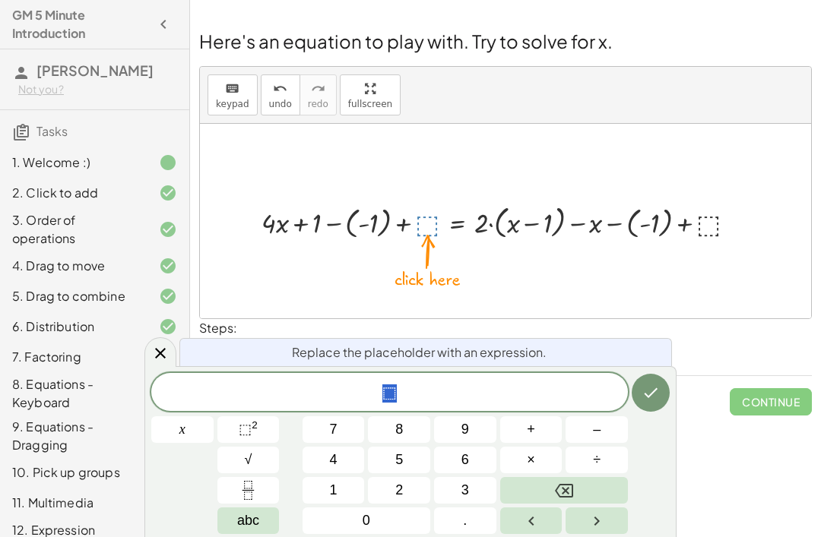
click at [572, 441] on button "–" at bounding box center [597, 430] width 62 height 27
click at [401, 496] on span "2" at bounding box center [399, 490] width 8 height 21
click at [648, 402] on button "Done" at bounding box center [651, 393] width 38 height 38
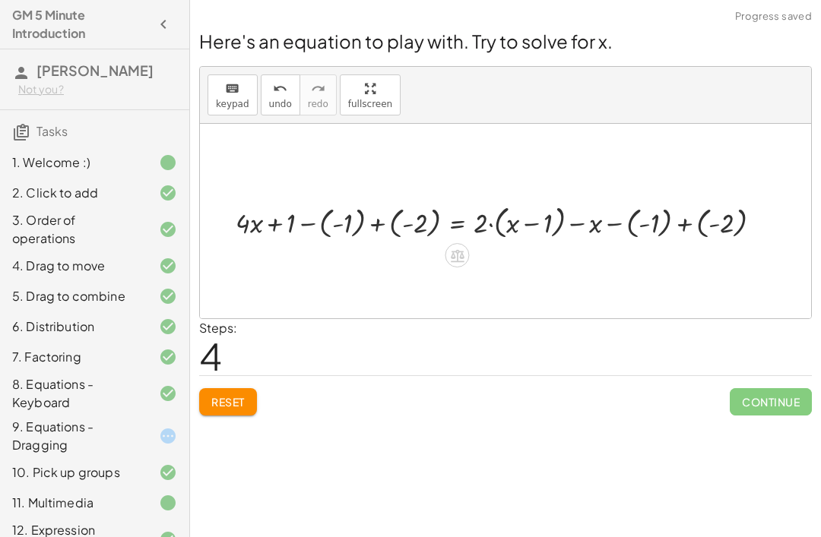
click at [758, 409] on span "Continue" at bounding box center [771, 401] width 82 height 27
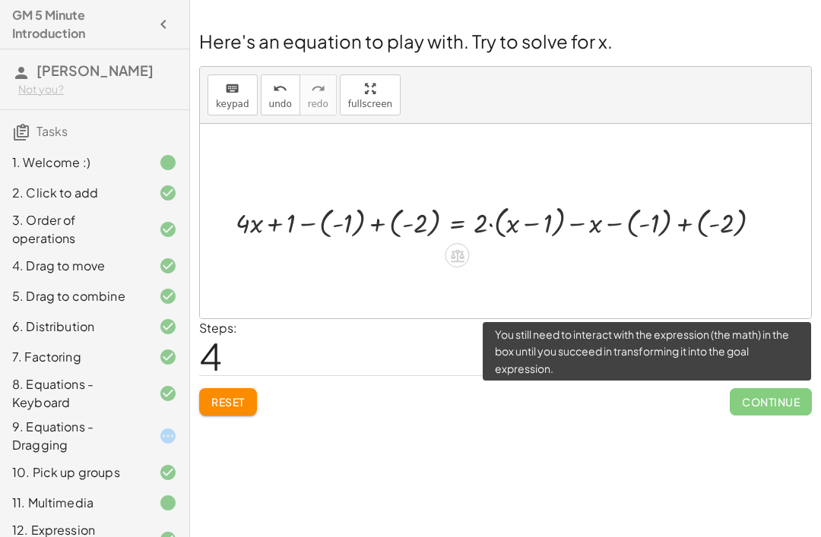
click at [214, 401] on span "Reset" at bounding box center [227, 402] width 33 height 14
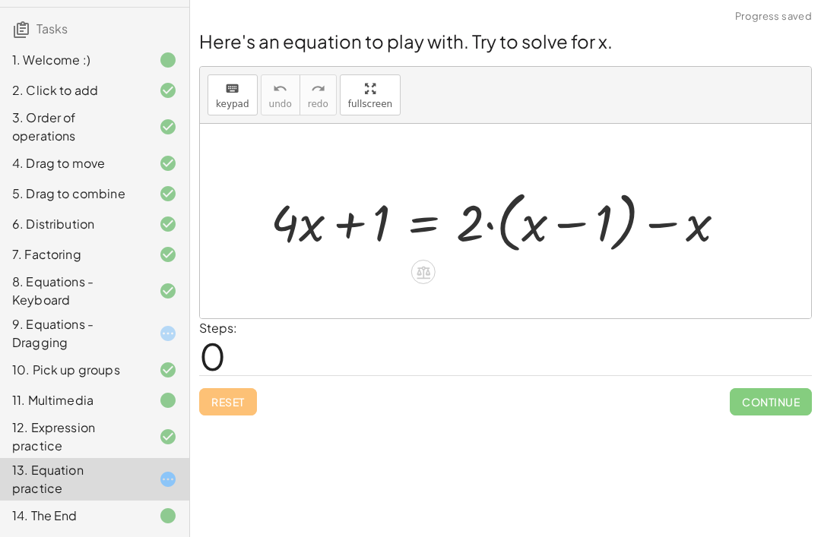
scroll to position [121, 0]
click at [432, 275] on div at bounding box center [423, 272] width 24 height 24
click at [382, 268] on div "−" at bounding box center [393, 272] width 24 height 24
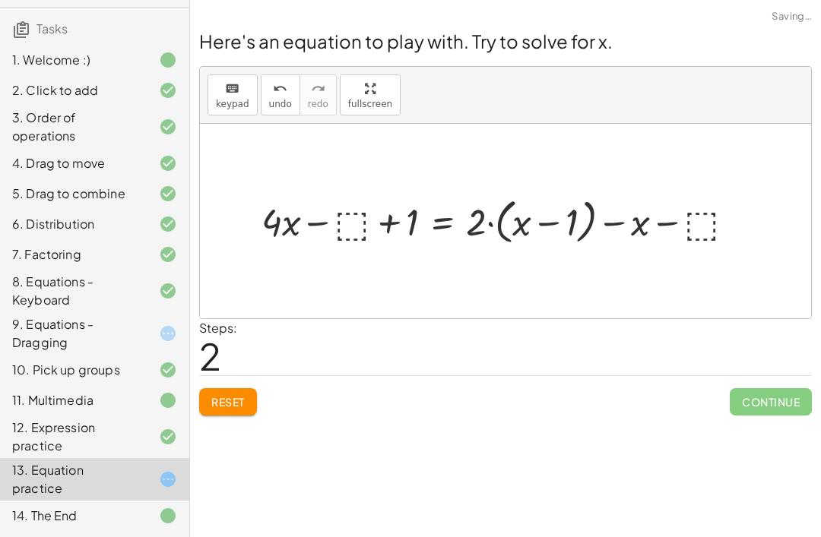
click at [239, 400] on span "Reset" at bounding box center [227, 402] width 33 height 14
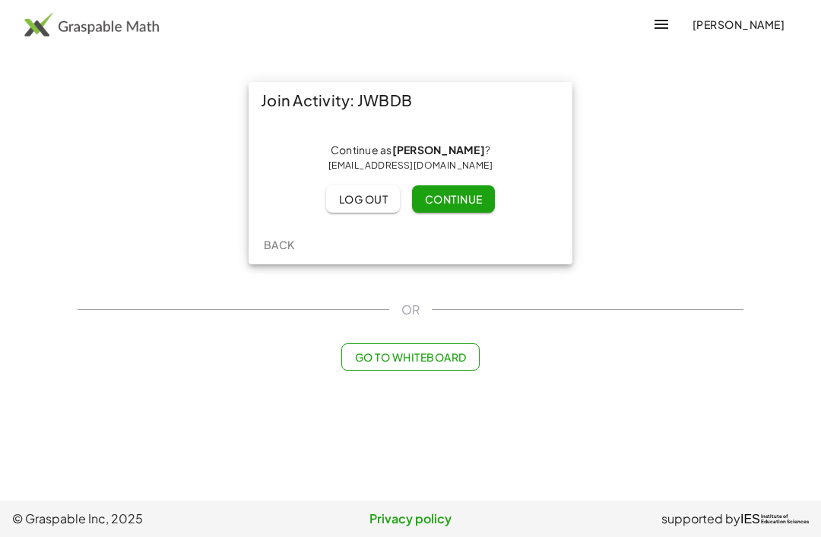
click at [474, 211] on button "Continue" at bounding box center [453, 198] width 82 height 27
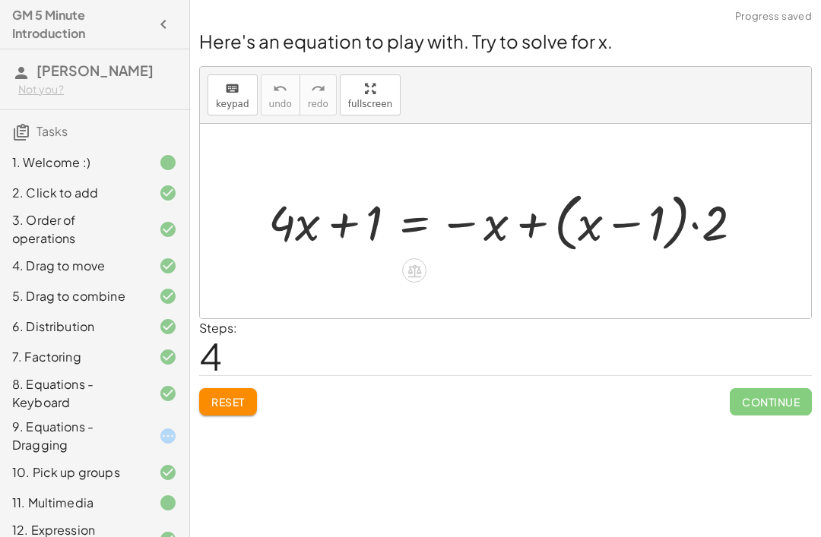
click at [223, 404] on span "Reset" at bounding box center [227, 402] width 33 height 14
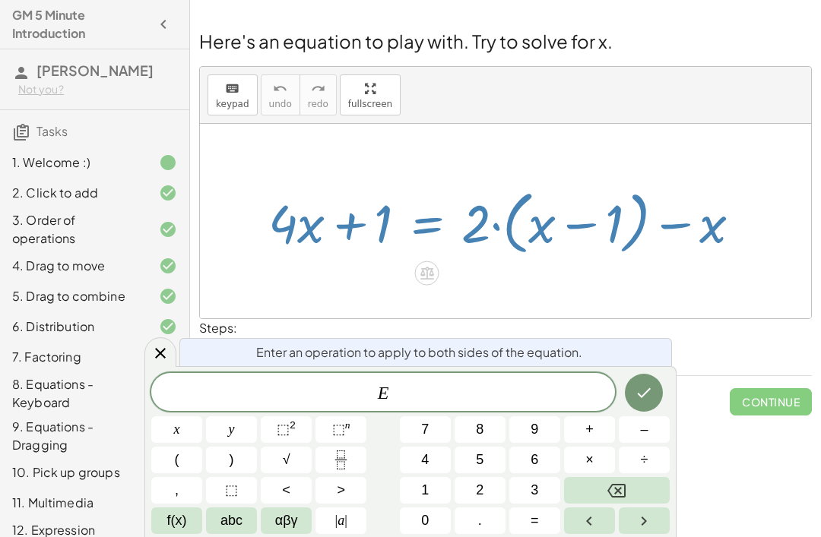
click at [420, 274] on icon at bounding box center [427, 273] width 16 height 16
click at [170, 360] on div at bounding box center [160, 353] width 32 height 30
click at [643, 433] on span "–" at bounding box center [644, 430] width 8 height 21
click at [613, 482] on icon "Backspace" at bounding box center [616, 491] width 18 height 18
click at [613, 480] on button "Backspace" at bounding box center [617, 490] width 106 height 27
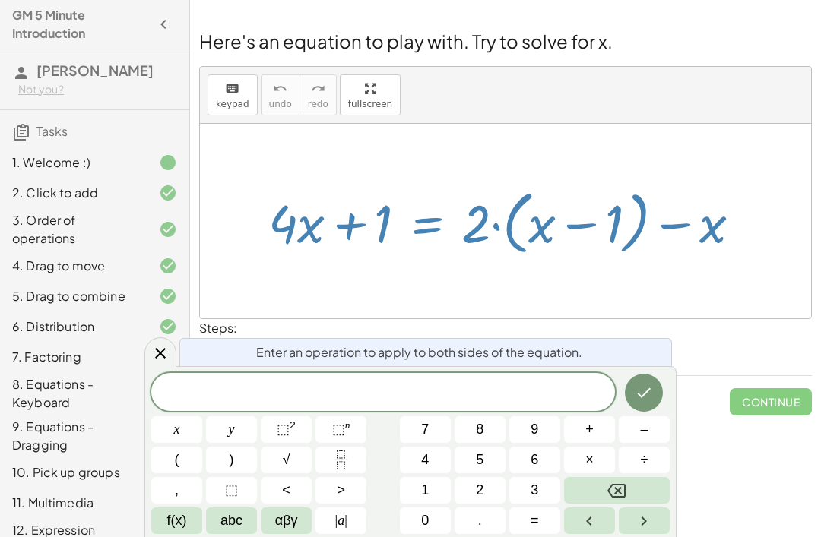
click at [652, 424] on button "–" at bounding box center [644, 430] width 51 height 27
click at [417, 496] on button "1" at bounding box center [425, 490] width 51 height 27
click at [645, 393] on icon "Done" at bounding box center [644, 393] width 18 height 18
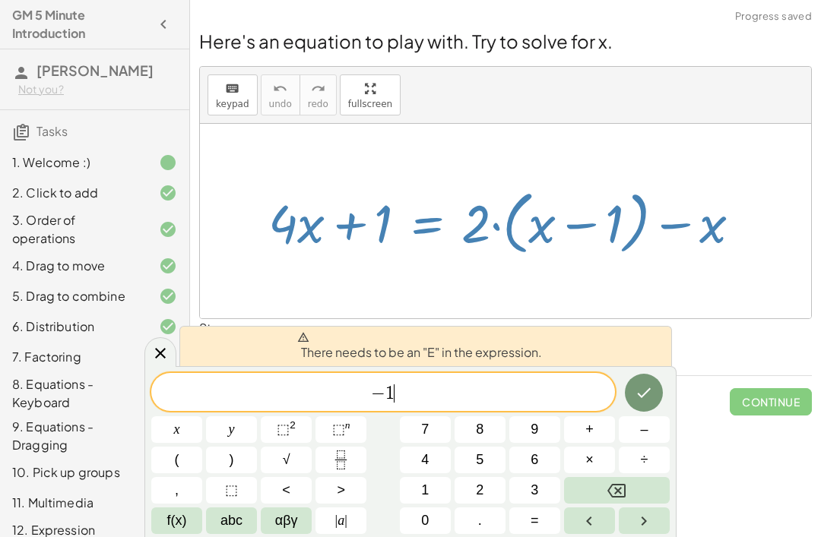
click at [626, 480] on button "Backspace" at bounding box center [617, 490] width 106 height 27
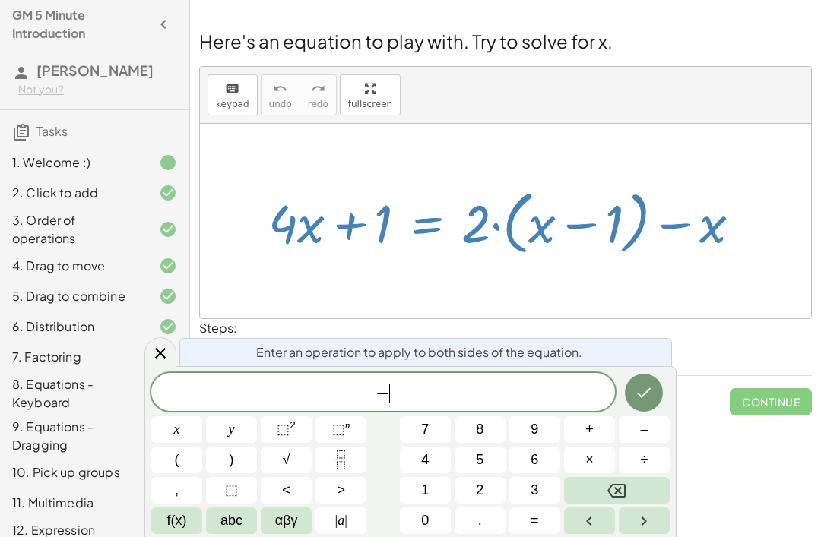
click at [626, 480] on button "Backspace" at bounding box center [617, 490] width 106 height 27
click at [628, 480] on button "Backspace" at bounding box center [617, 490] width 106 height 27
click at [617, 482] on icon "Backspace" at bounding box center [616, 491] width 18 height 18
click at [172, 361] on div at bounding box center [160, 353] width 32 height 30
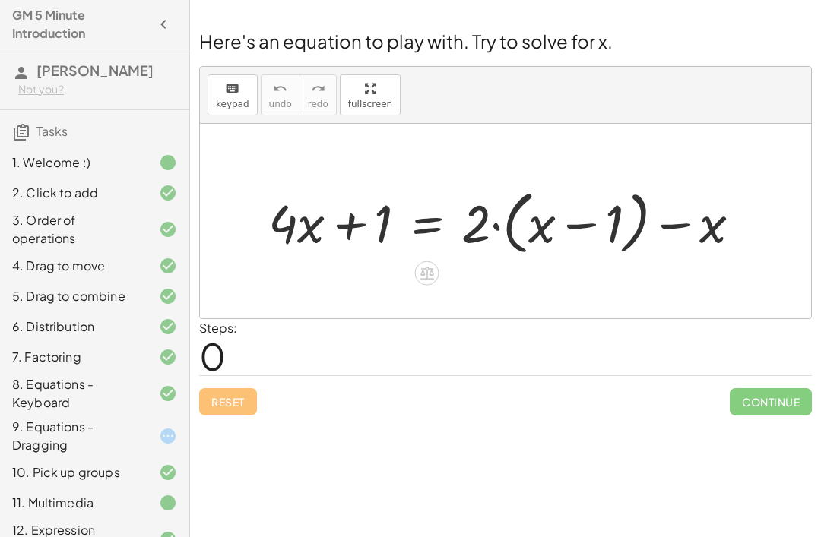
click at [0, 0] on div "Here's an equation to play with. Try to solve for x. keyboard keypad undo undo …" at bounding box center [0, 0] width 0 height 0
click at [232, 414] on div "Reset Continue" at bounding box center [505, 396] width 613 height 40
click at [433, 279] on icon at bounding box center [427, 273] width 14 height 13
click at [395, 282] on span "−" at bounding box center [396, 274] width 9 height 22
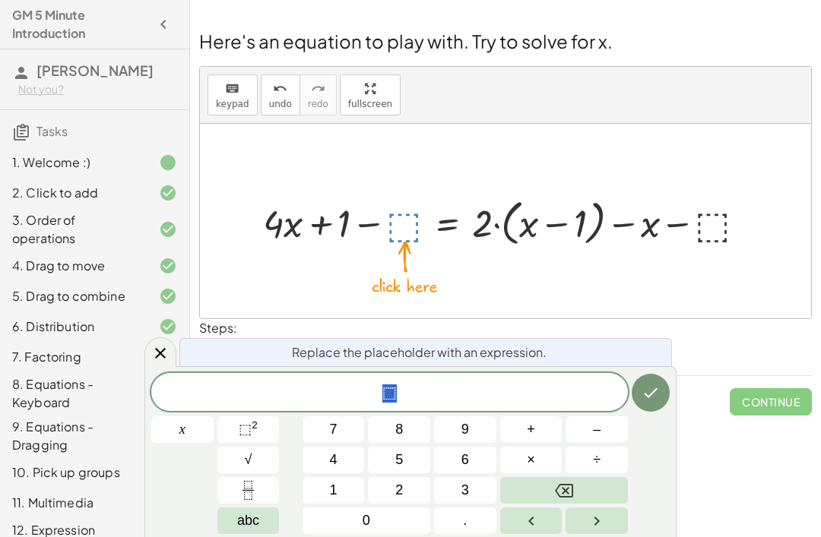
scroll to position [2, 0]
click at [341, 495] on button "1" at bounding box center [334, 490] width 62 height 27
click at [634, 398] on button "Done" at bounding box center [651, 393] width 38 height 38
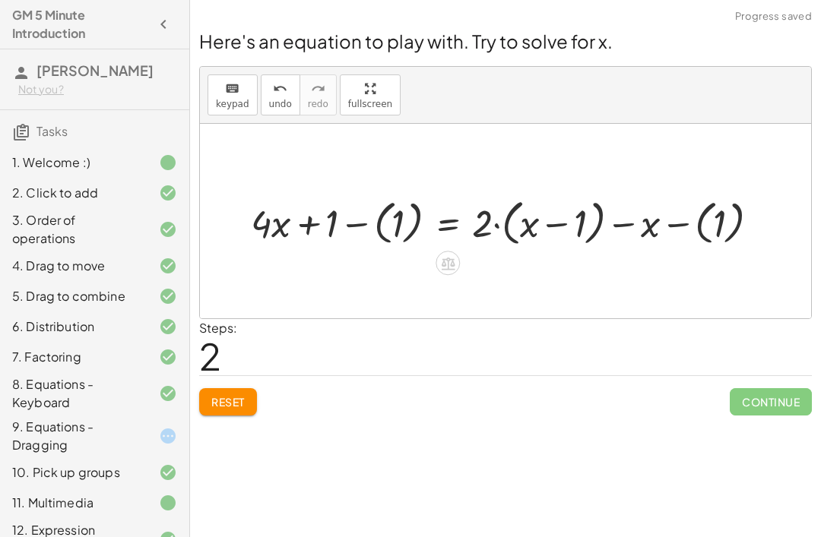
click at [452, 258] on icon at bounding box center [448, 264] width 14 height 13
click at [414, 271] on span "−" at bounding box center [417, 264] width 9 height 22
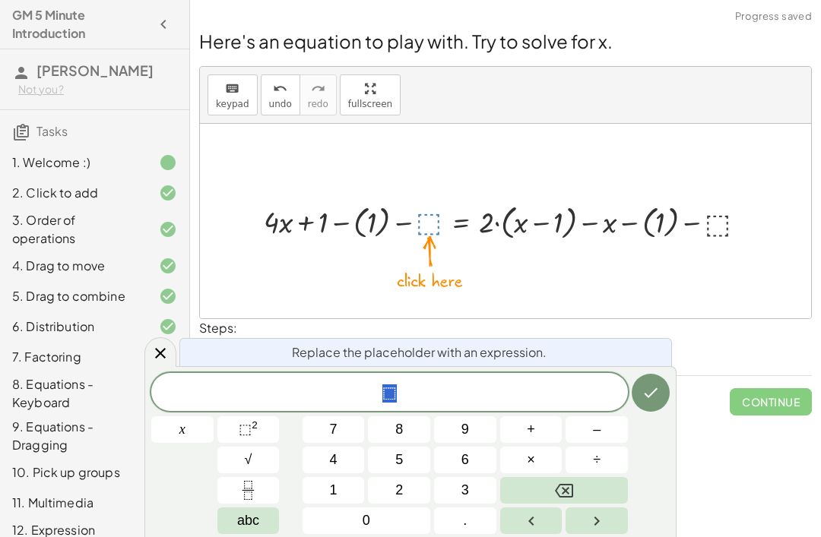
click at [410, 493] on button "2" at bounding box center [399, 490] width 62 height 27
click at [537, 472] on button "×" at bounding box center [531, 460] width 62 height 27
click at [580, 493] on button "Backspace" at bounding box center [564, 490] width 128 height 27
click at [246, 528] on span "abc" at bounding box center [248, 521] width 22 height 21
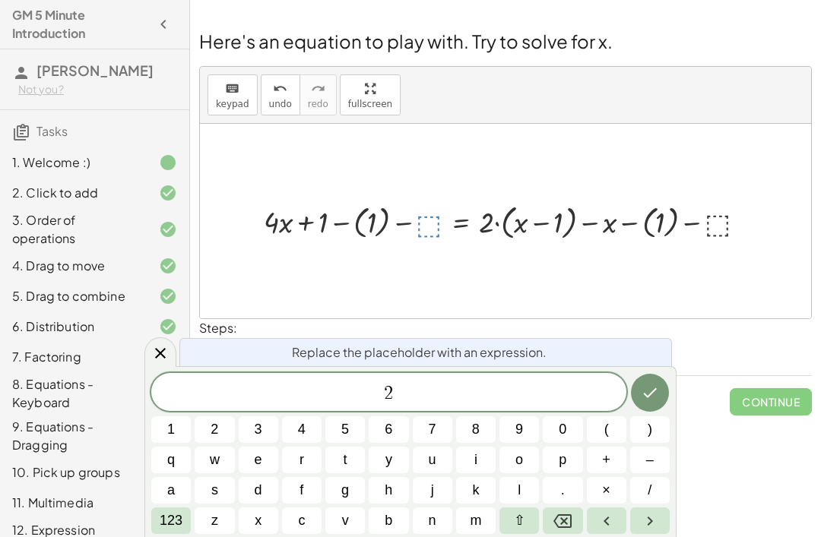
click at [265, 529] on button "x" at bounding box center [259, 521] width 40 height 27
click at [645, 396] on icon "Done" at bounding box center [650, 393] width 18 height 18
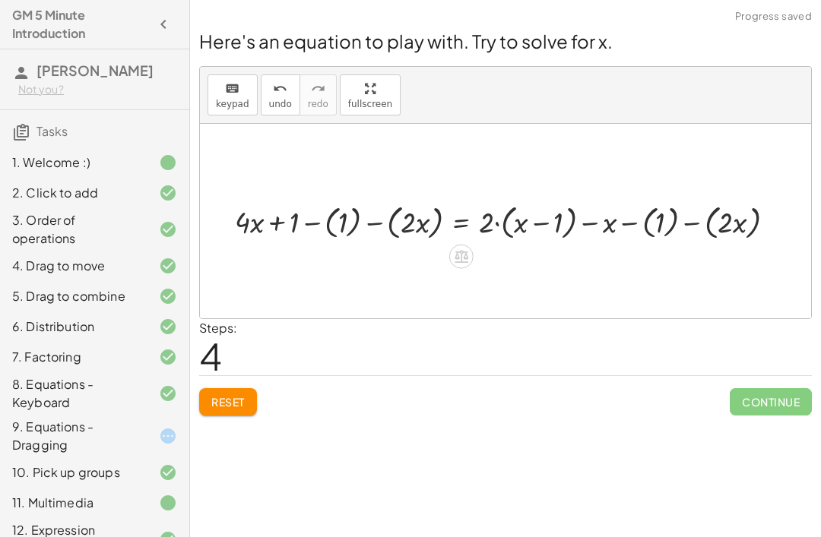
click at [457, 260] on icon at bounding box center [462, 256] width 14 height 13
click at [432, 259] on span "−" at bounding box center [430, 257] width 9 height 22
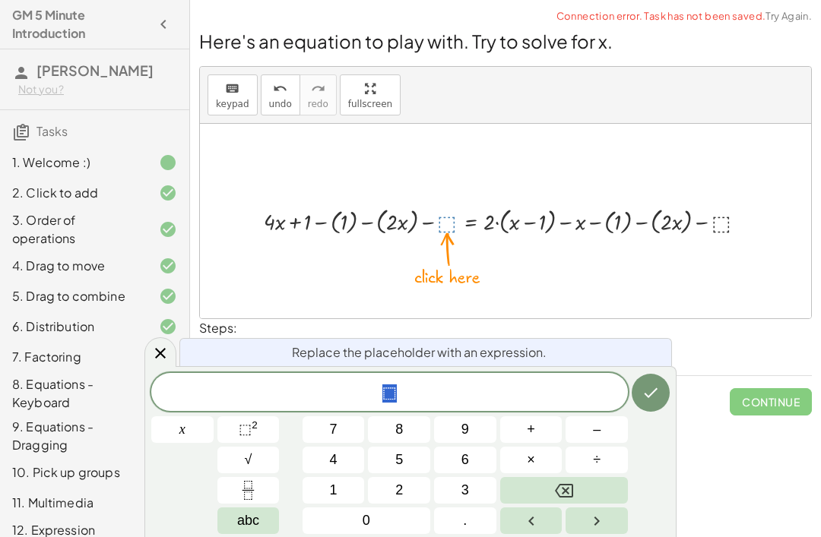
click at [464, 486] on span "3" at bounding box center [465, 490] width 8 height 21
click at [546, 491] on button "Backspace" at bounding box center [564, 490] width 128 height 27
click at [541, 471] on button "×" at bounding box center [531, 460] width 62 height 27
click at [649, 398] on icon "Done" at bounding box center [651, 393] width 18 height 18
click at [268, 524] on button "abc" at bounding box center [248, 521] width 62 height 27
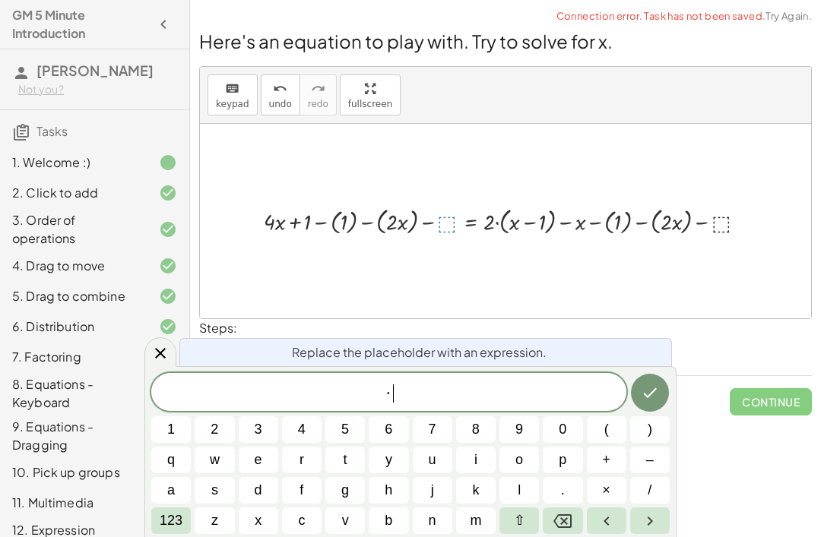
click at [570, 521] on icon "Backspace" at bounding box center [562, 521] width 18 height 18
click at [261, 527] on span "x" at bounding box center [258, 521] width 7 height 21
click at [643, 398] on icon "Done" at bounding box center [650, 393] width 18 height 18
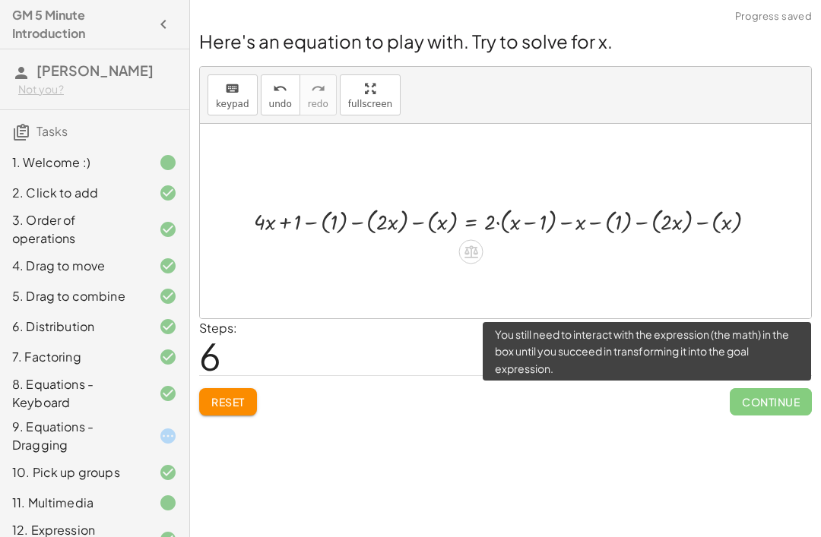
click at [764, 399] on span "Continue" at bounding box center [771, 401] width 82 height 27
click at [758, 397] on span "Continue" at bounding box center [771, 401] width 82 height 27
click at [250, 401] on button "Reset" at bounding box center [228, 401] width 58 height 27
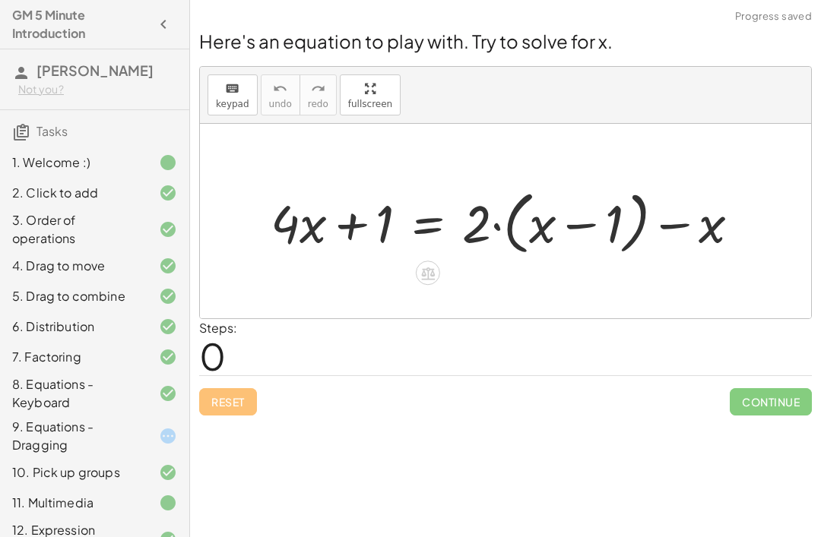
click at [429, 277] on icon at bounding box center [428, 274] width 14 height 13
click at [397, 266] on span "−" at bounding box center [397, 274] width 9 height 22
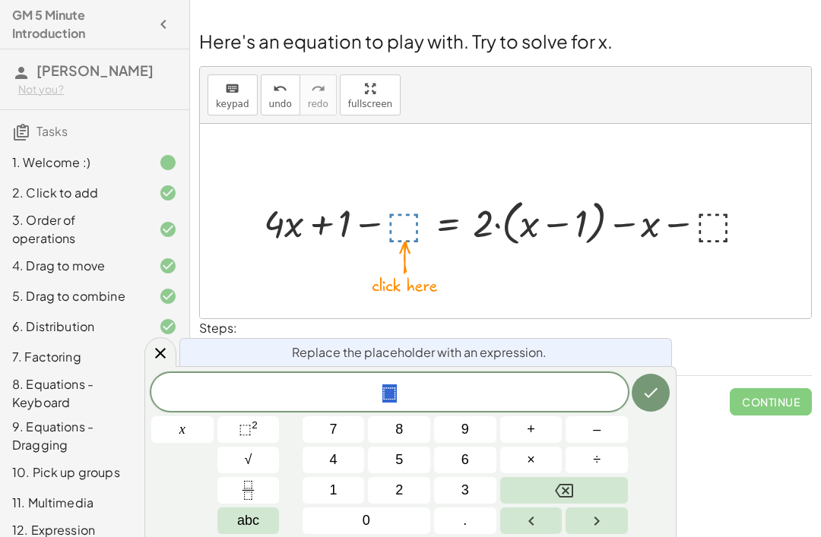
click at [325, 490] on button "1" at bounding box center [334, 490] width 62 height 27
click at [648, 391] on icon "Done" at bounding box center [651, 393] width 18 height 18
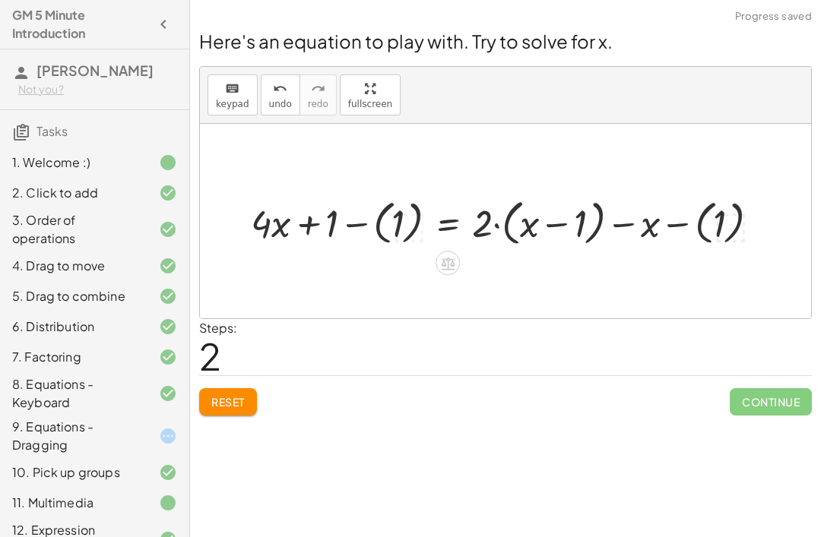
click at [455, 264] on icon at bounding box center [448, 264] width 14 height 13
click at [421, 258] on span "−" at bounding box center [417, 264] width 9 height 22
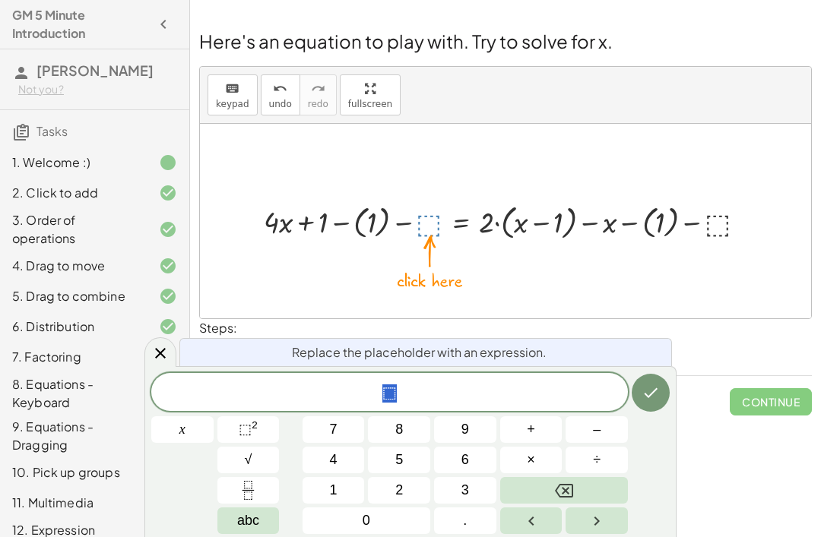
click at [595, 437] on span "–" at bounding box center [597, 430] width 8 height 21
click at [562, 492] on icon "Backspace" at bounding box center [564, 491] width 18 height 18
click at [401, 496] on span "2" at bounding box center [399, 490] width 8 height 21
click at [239, 528] on span "abc" at bounding box center [248, 521] width 22 height 21
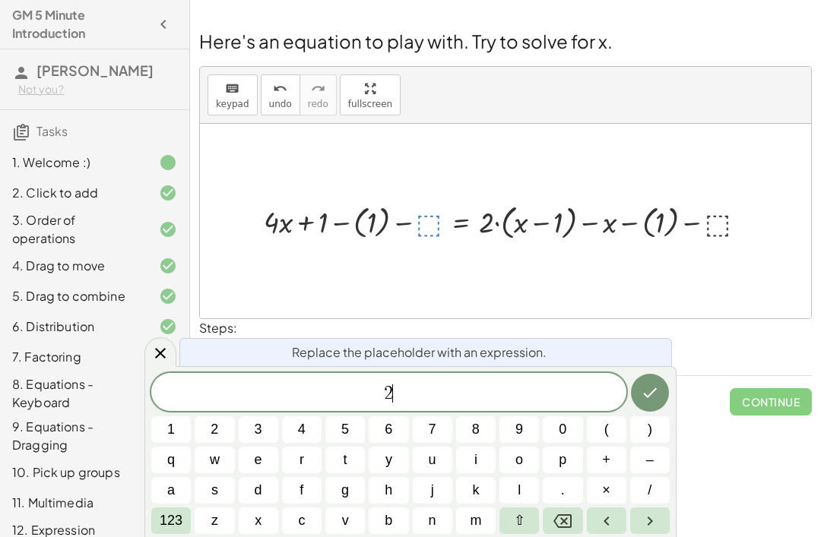
click at [266, 530] on button "x" at bounding box center [259, 521] width 40 height 27
click at [657, 395] on icon "Done" at bounding box center [650, 393] width 18 height 18
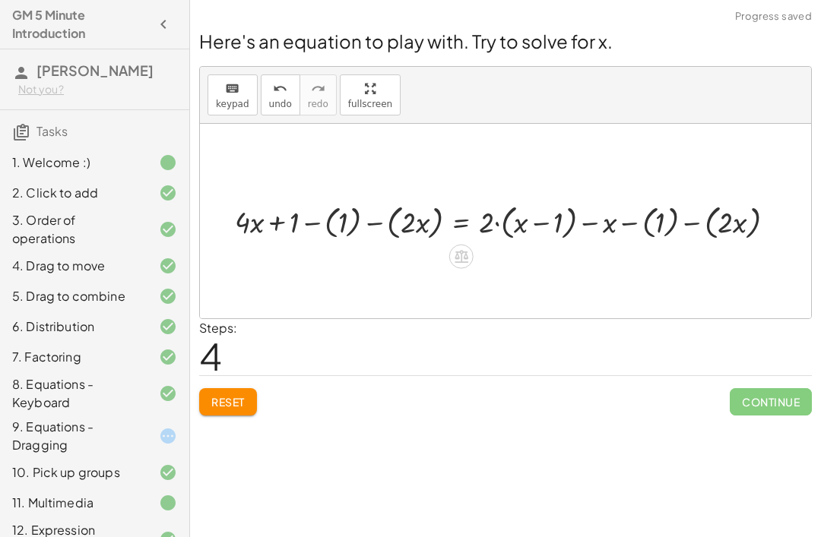
click at [468, 250] on icon at bounding box center [462, 256] width 14 height 13
click at [433, 247] on span "−" at bounding box center [430, 257] width 9 height 22
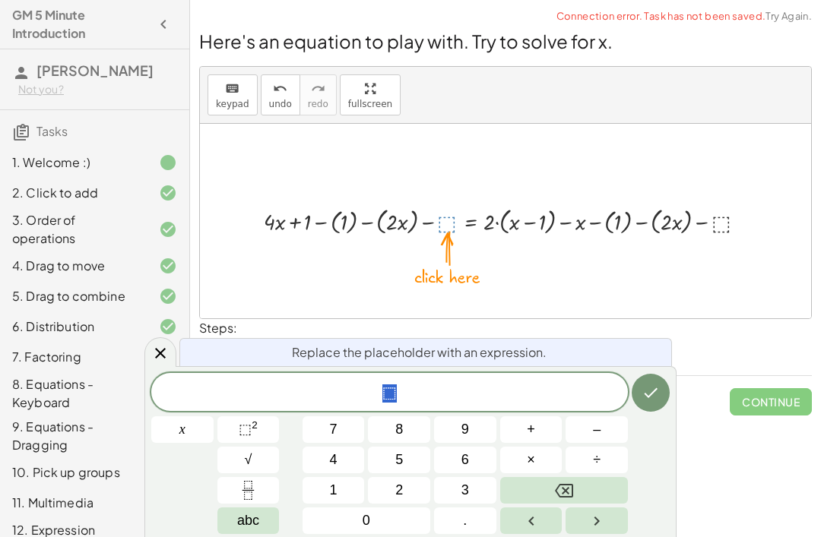
click at [605, 428] on button "–" at bounding box center [597, 430] width 62 height 27
click at [255, 527] on span "abc" at bounding box center [248, 521] width 22 height 21
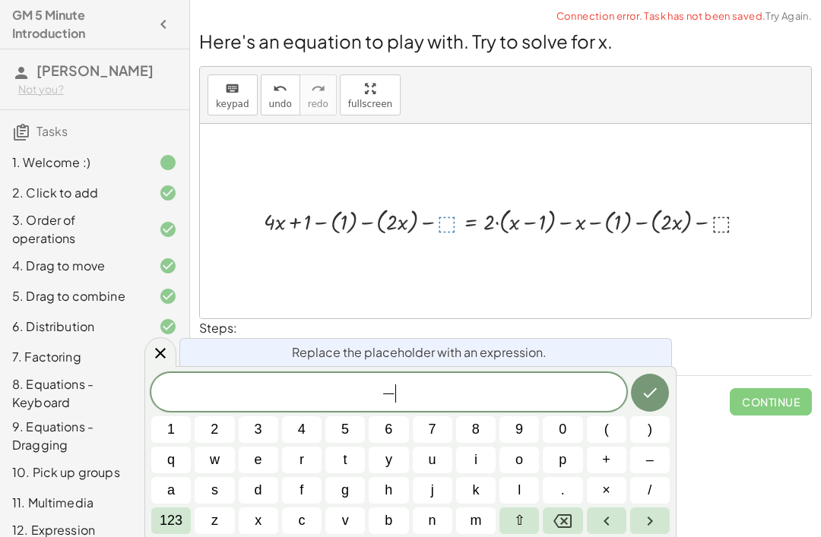
click at [268, 528] on button "x" at bounding box center [259, 521] width 40 height 27
click at [651, 396] on icon "Done" at bounding box center [650, 393] width 18 height 18
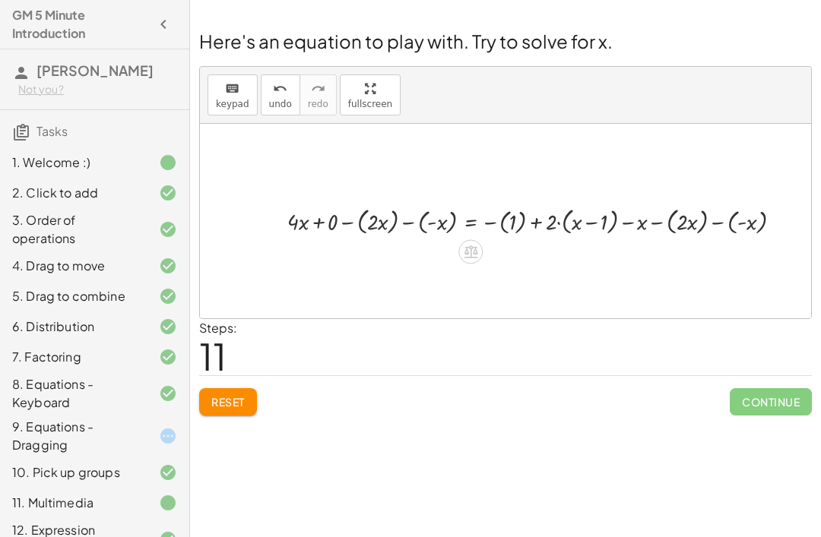
click at [241, 409] on button "Reset" at bounding box center [228, 401] width 58 height 27
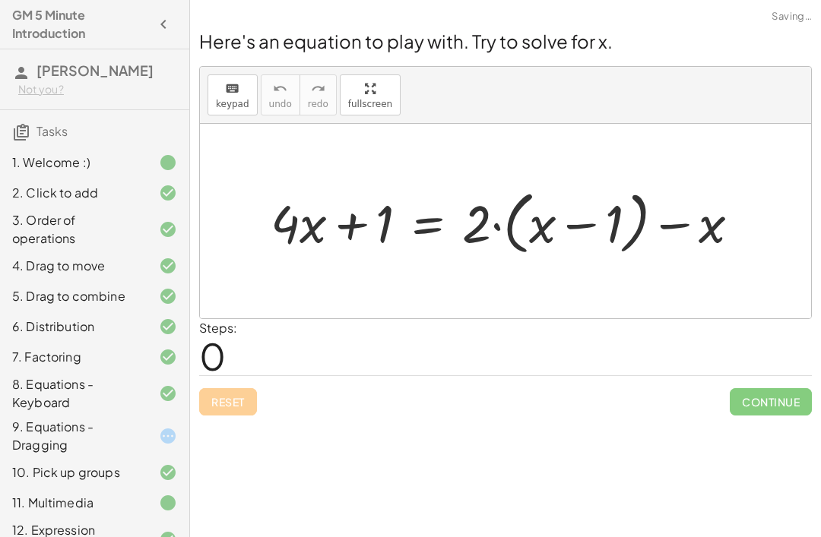
click at [240, 408] on div "Reset Continue" at bounding box center [505, 396] width 613 height 40
click at [426, 274] on icon at bounding box center [428, 273] width 16 height 16
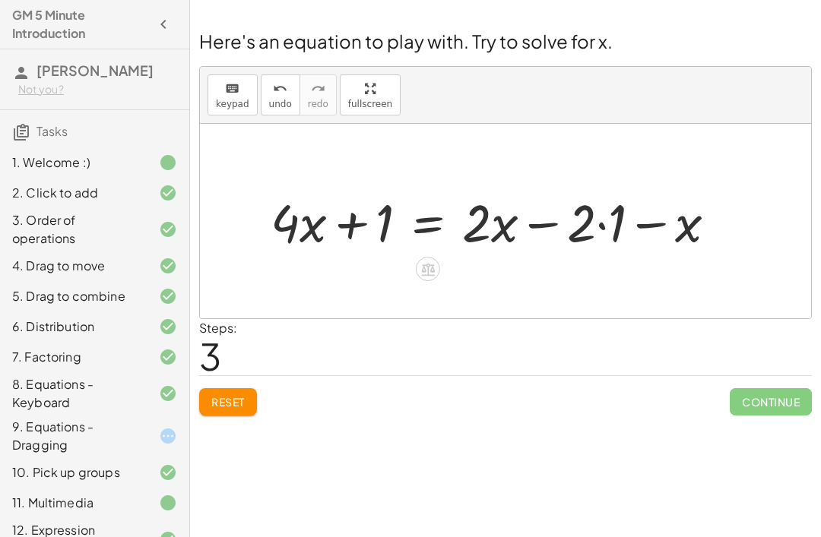
click at [424, 268] on icon at bounding box center [428, 269] width 14 height 13
click at [399, 261] on span "−" at bounding box center [397, 269] width 9 height 22
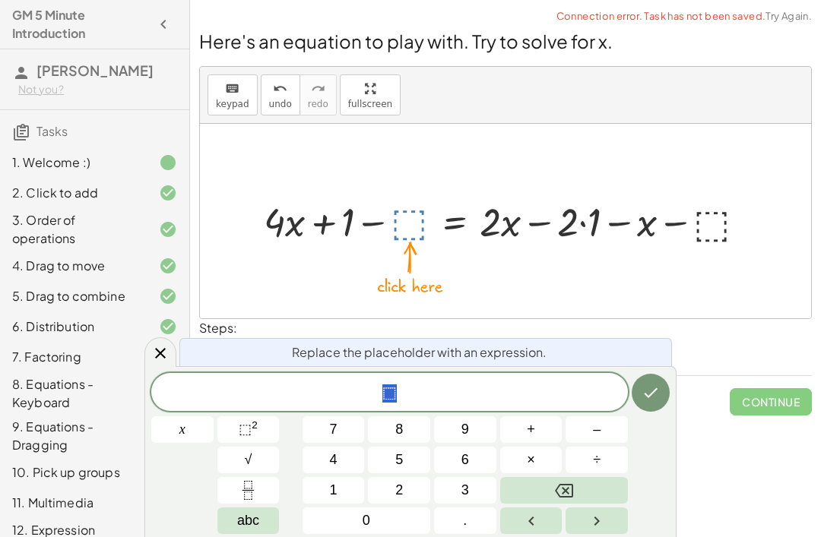
click at [342, 489] on button "1" at bounding box center [334, 490] width 62 height 27
click at [656, 386] on icon "Done" at bounding box center [651, 393] width 18 height 18
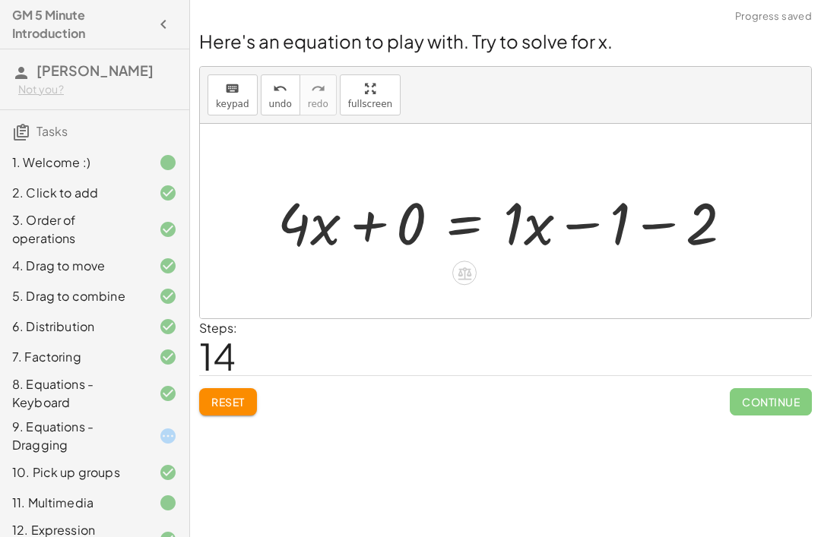
click at [470, 266] on icon at bounding box center [465, 273] width 16 height 16
click at [429, 269] on div "−" at bounding box center [434, 273] width 24 height 24
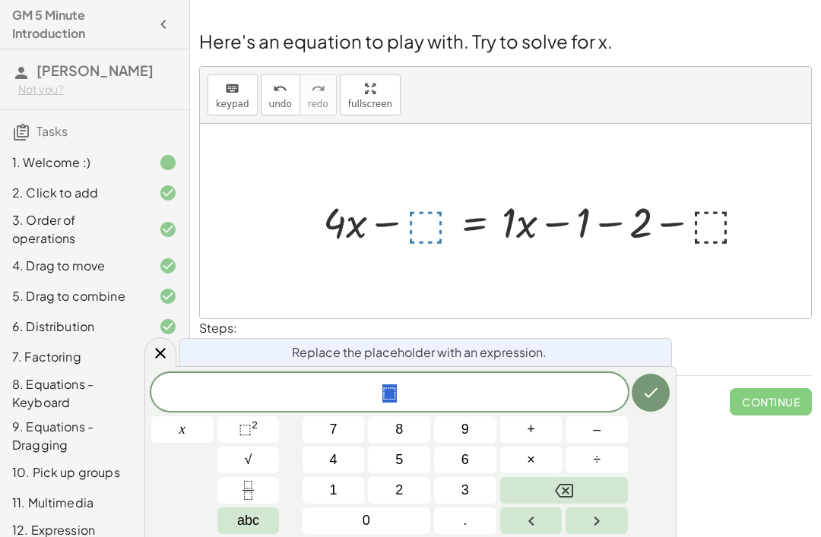
click at [344, 486] on button "1" at bounding box center [334, 490] width 62 height 27
click at [561, 483] on icon "Backspace" at bounding box center [564, 491] width 18 height 18
click at [342, 487] on button "1" at bounding box center [334, 490] width 62 height 27
click at [261, 525] on button "abc" at bounding box center [248, 521] width 62 height 27
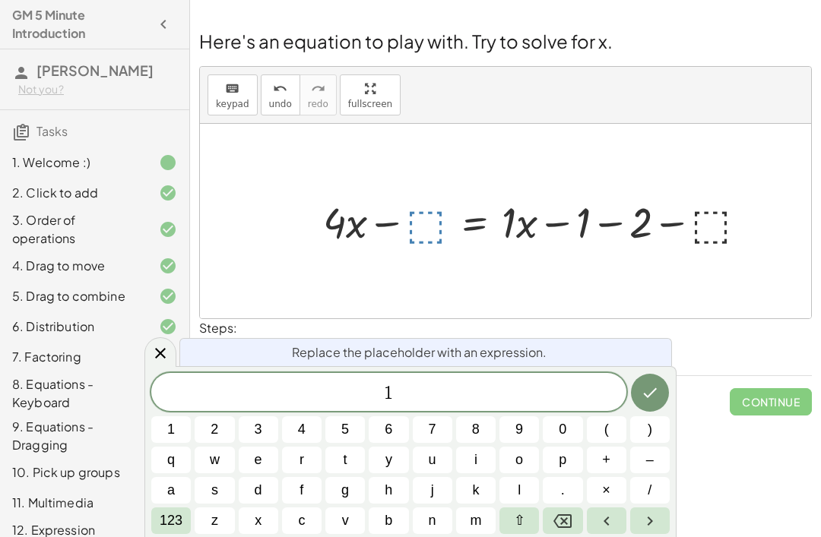
click at [264, 532] on button "x" at bounding box center [259, 521] width 40 height 27
click at [659, 397] on button "Done" at bounding box center [650, 393] width 38 height 38
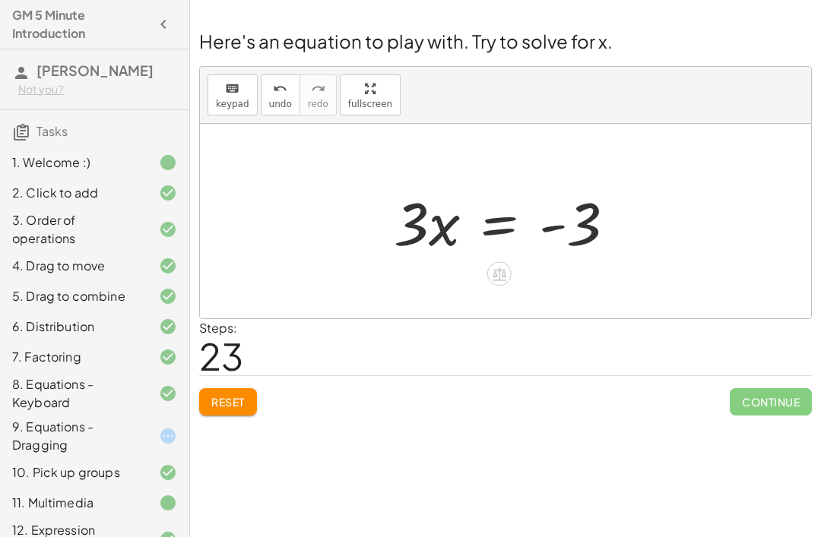
click at [496, 262] on div at bounding box center [499, 274] width 24 height 24
click at [472, 276] on span "−" at bounding box center [468, 275] width 9 height 22
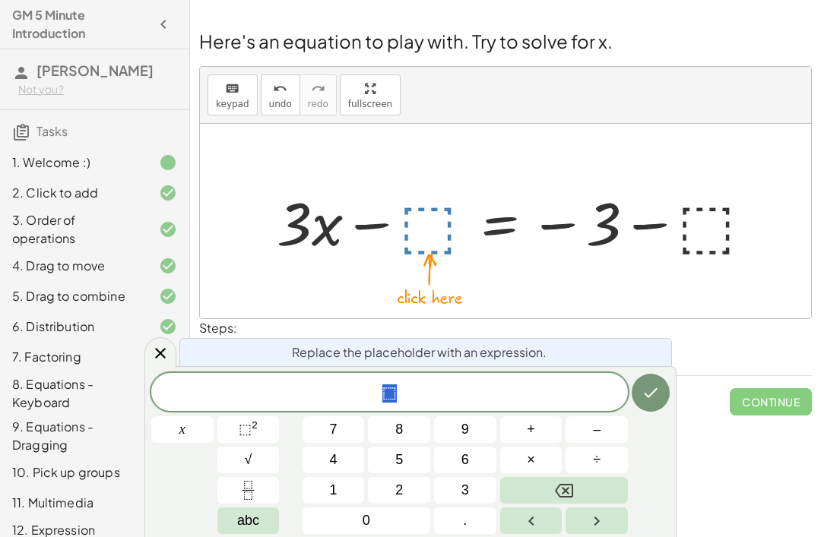
click at [607, 86] on div "keyboard keypad undo [PERSON_NAME] redo fullscreen" at bounding box center [505, 95] width 611 height 57
click at [436, 382] on div "⬚" at bounding box center [389, 392] width 477 height 38
click at [588, 487] on button "Backspace" at bounding box center [564, 490] width 128 height 27
click at [605, 426] on button "–" at bounding box center [597, 430] width 62 height 27
click at [459, 483] on button "3" at bounding box center [465, 490] width 62 height 27
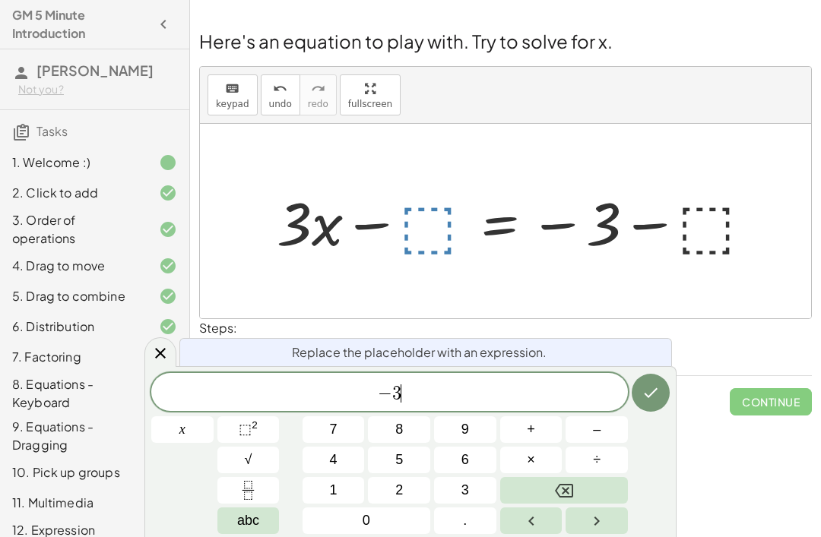
click at [658, 398] on icon "Done" at bounding box center [651, 393] width 18 height 18
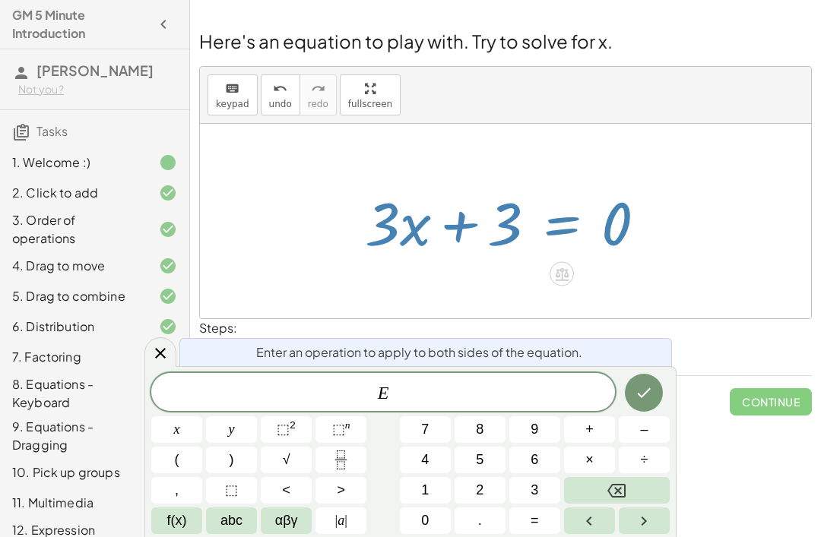
click at [161, 359] on icon at bounding box center [160, 353] width 18 height 18
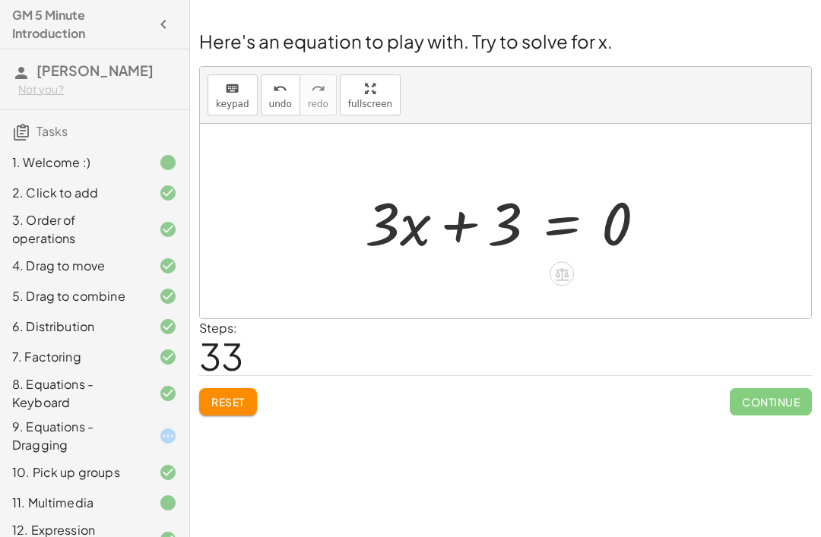
click at [553, 268] on div at bounding box center [562, 274] width 24 height 24
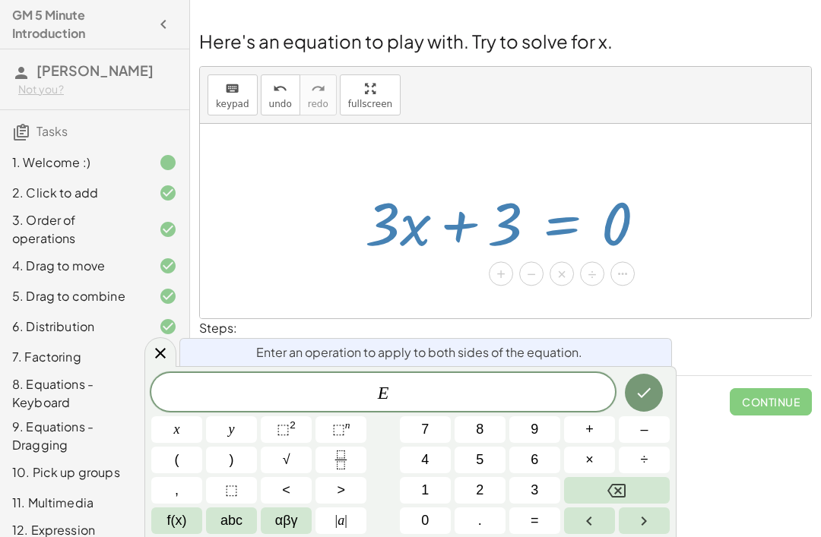
click at [161, 366] on div at bounding box center [160, 353] width 32 height 30
click at [567, 266] on icon at bounding box center [562, 274] width 16 height 16
click at [534, 383] on span "E" at bounding box center [383, 393] width 464 height 21
click at [627, 490] on button "Backspace" at bounding box center [617, 490] width 106 height 27
click at [646, 426] on span "–" at bounding box center [644, 430] width 8 height 21
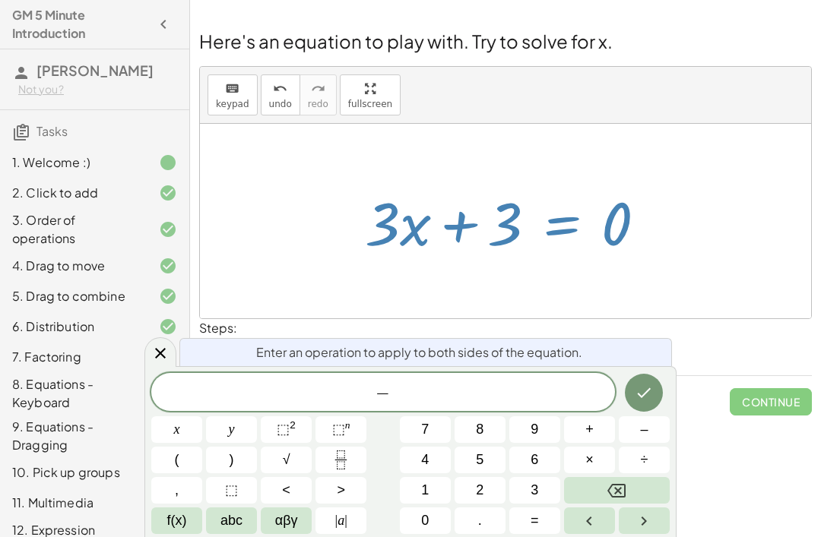
click at [540, 471] on button "6" at bounding box center [534, 460] width 51 height 27
click at [636, 478] on button "Backspace" at bounding box center [617, 490] width 106 height 27
click at [653, 426] on button "–" at bounding box center [644, 430] width 51 height 27
click at [546, 478] on button "3" at bounding box center [534, 490] width 51 height 27
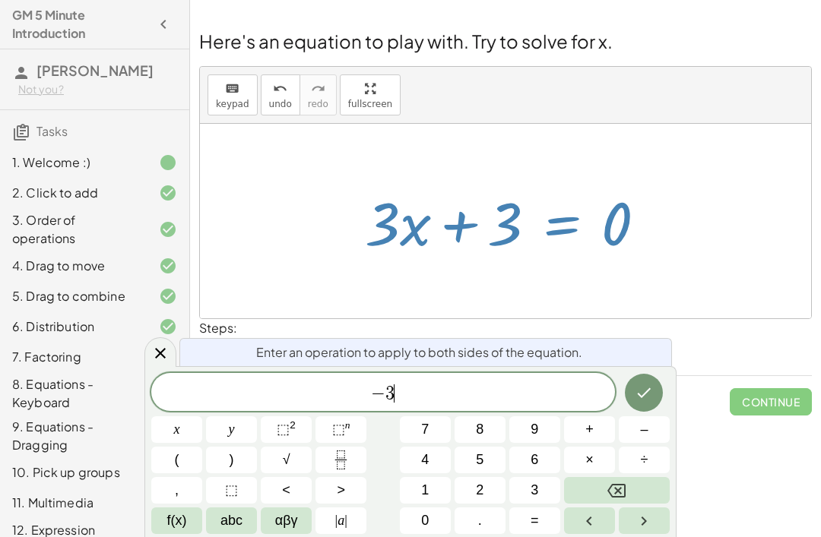
click at [246, 527] on button "abc" at bounding box center [231, 521] width 51 height 27
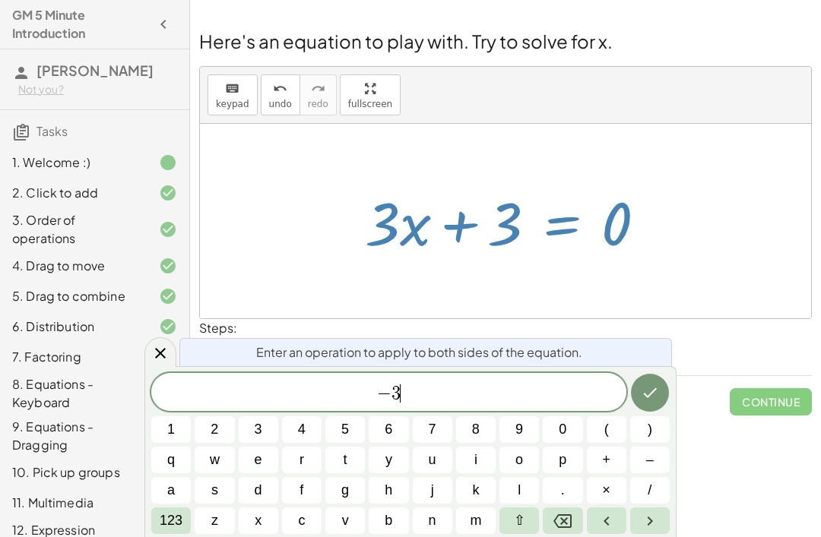
click at [259, 522] on span "x" at bounding box center [258, 521] width 7 height 21
click at [651, 391] on icon "Done" at bounding box center [650, 393] width 18 height 18
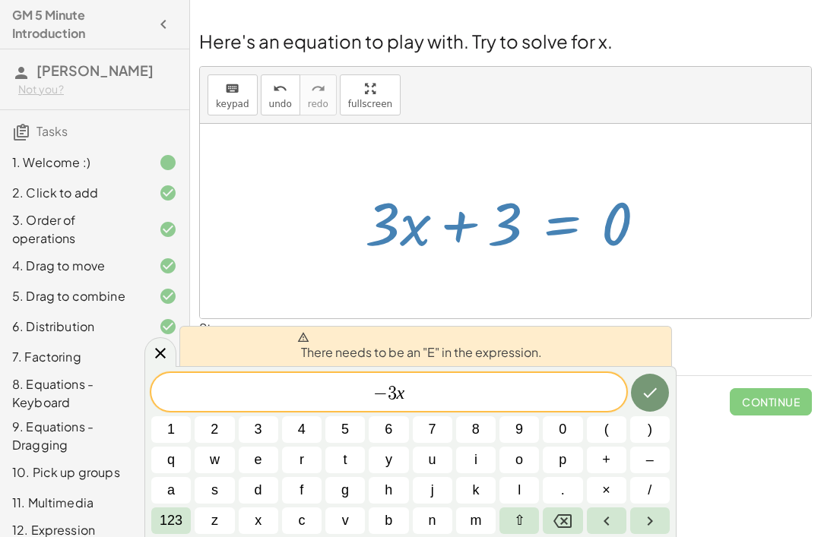
click at [391, 395] on span "3" at bounding box center [392, 394] width 9 height 18
click at [554, 532] on button "Backspace" at bounding box center [563, 521] width 40 height 27
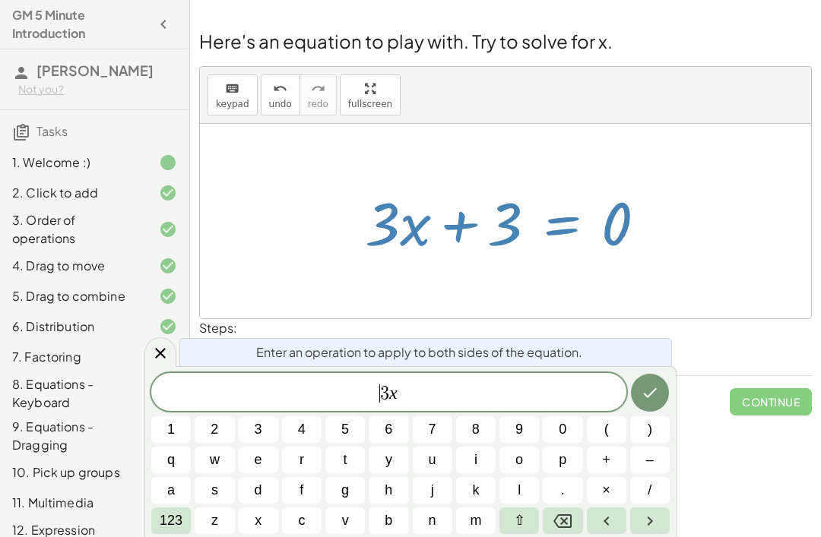
click at [643, 400] on icon "Done" at bounding box center [650, 393] width 18 height 18
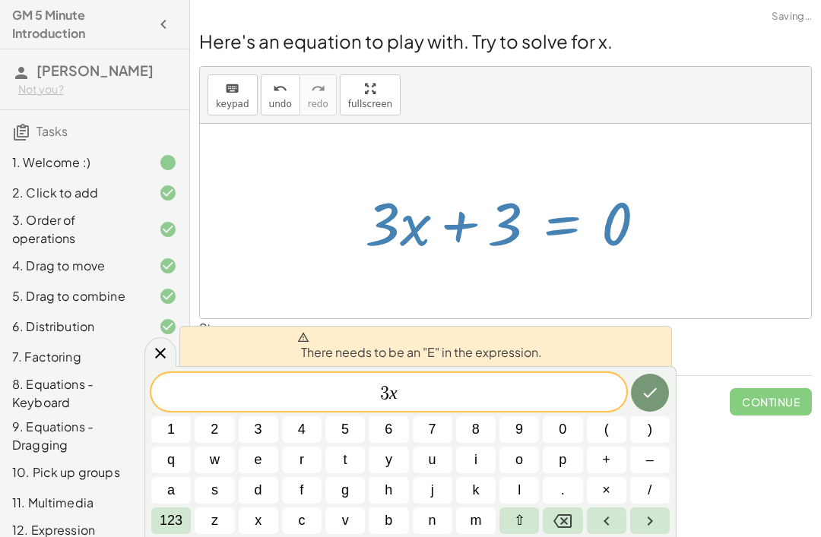
click at [163, 356] on icon at bounding box center [160, 353] width 11 height 11
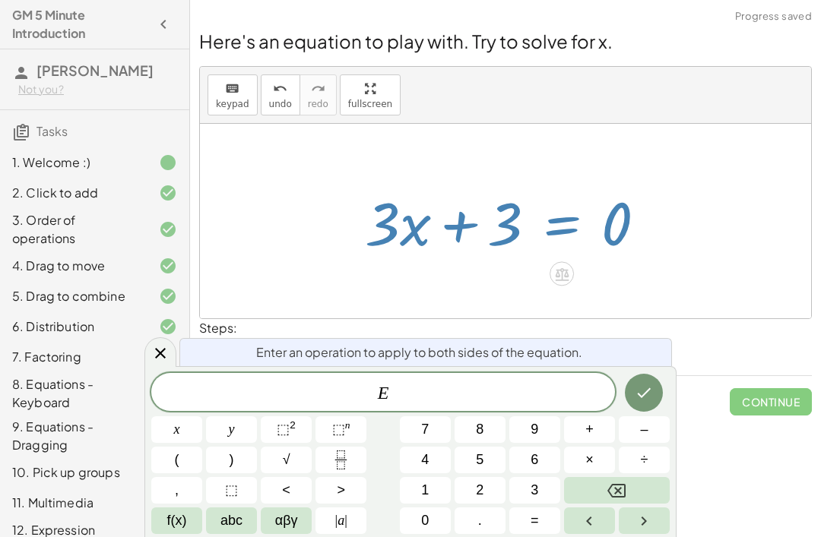
click at [699, 91] on div "keyboard keypad undo [PERSON_NAME] redo fullscreen" at bounding box center [505, 95] width 611 height 57
click at [566, 269] on icon at bounding box center [562, 274] width 14 height 13
click at [467, 401] on span "E" at bounding box center [383, 393] width 464 height 21
click at [159, 363] on div at bounding box center [160, 353] width 32 height 30
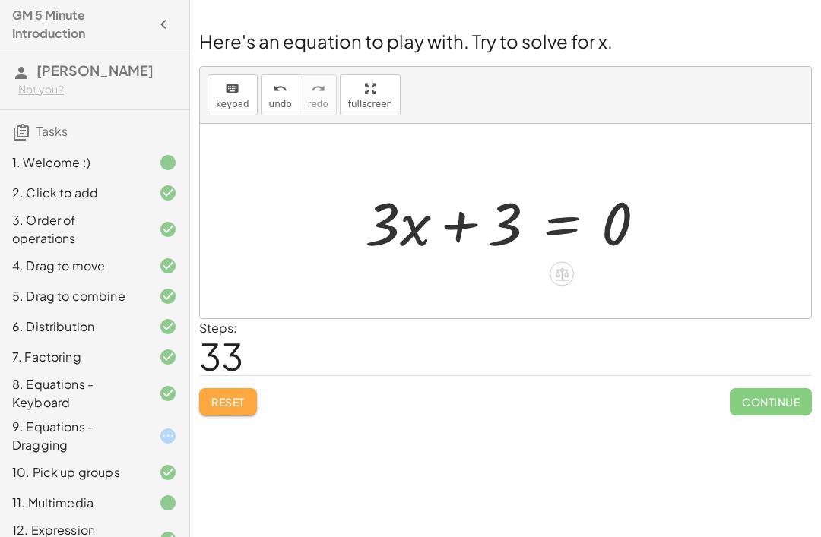
click at [242, 399] on span "Reset" at bounding box center [227, 402] width 33 height 14
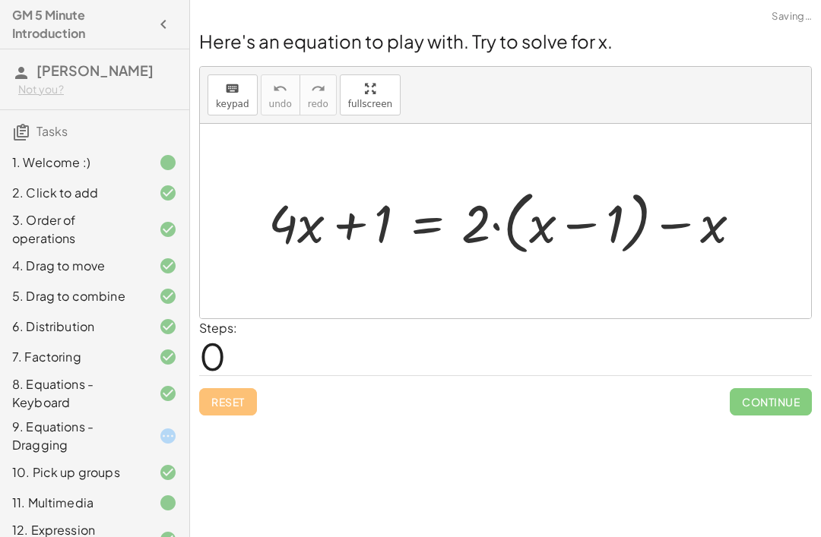
click at [242, 398] on div "Reset Continue" at bounding box center [505, 396] width 613 height 40
click at [246, 398] on div "Reset Continue" at bounding box center [505, 396] width 613 height 40
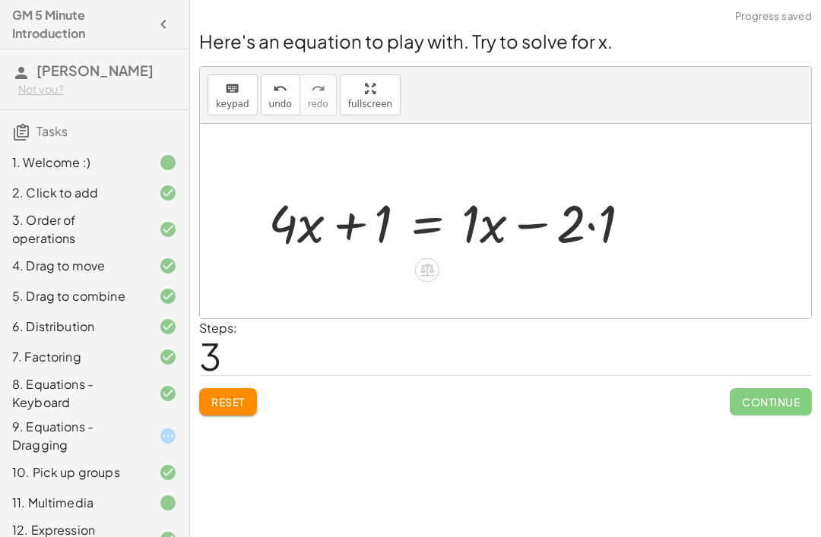
click at [240, 401] on span "Reset" at bounding box center [227, 402] width 33 height 14
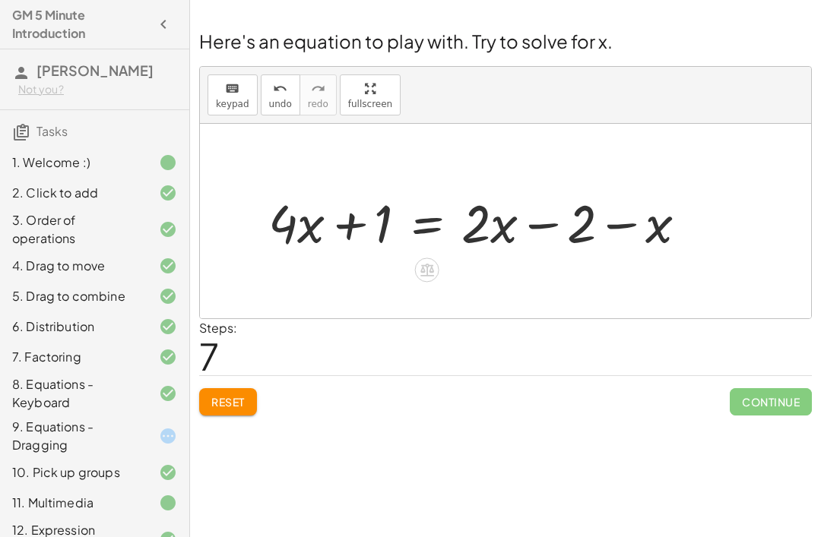
click at [423, 273] on icon at bounding box center [427, 270] width 14 height 13
click at [397, 267] on span "−" at bounding box center [396, 270] width 9 height 22
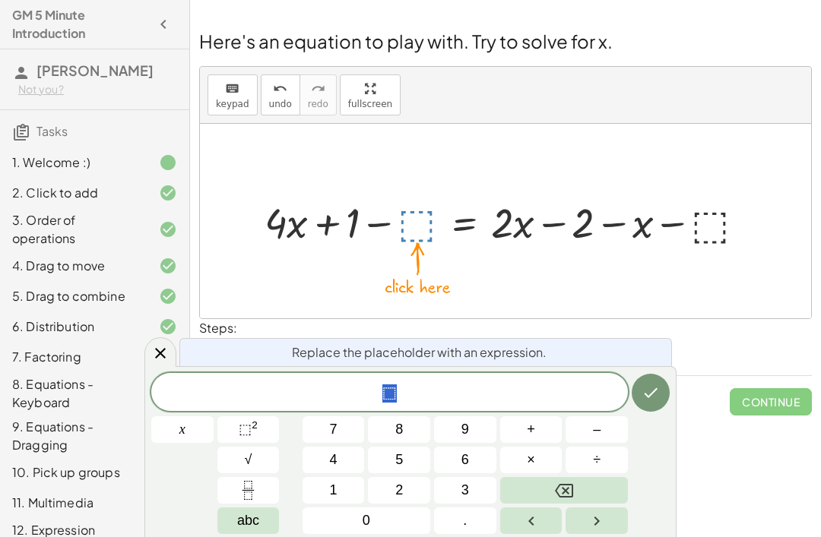
click at [347, 490] on button "1" at bounding box center [334, 490] width 62 height 27
click at [649, 387] on icon "Done" at bounding box center [651, 393] width 18 height 18
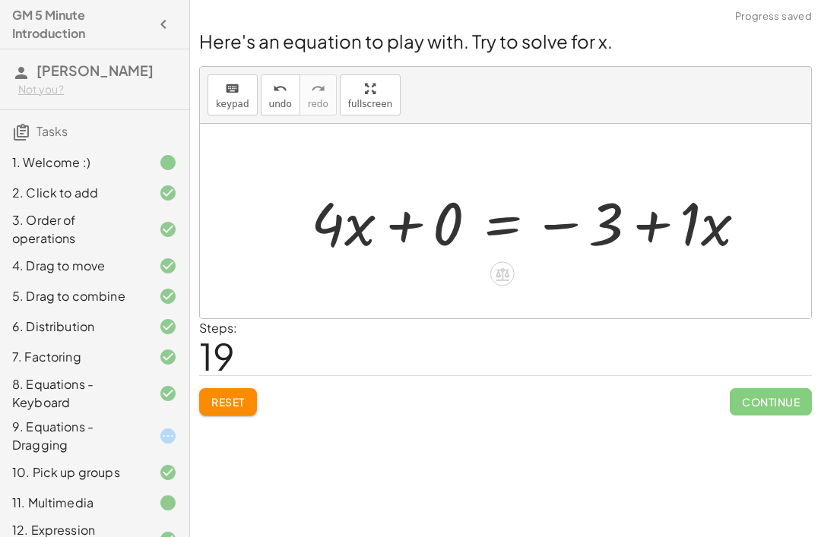
click at [504, 275] on icon at bounding box center [502, 274] width 16 height 16
click at [446, 276] on div "+" at bounding box center [441, 274] width 24 height 24
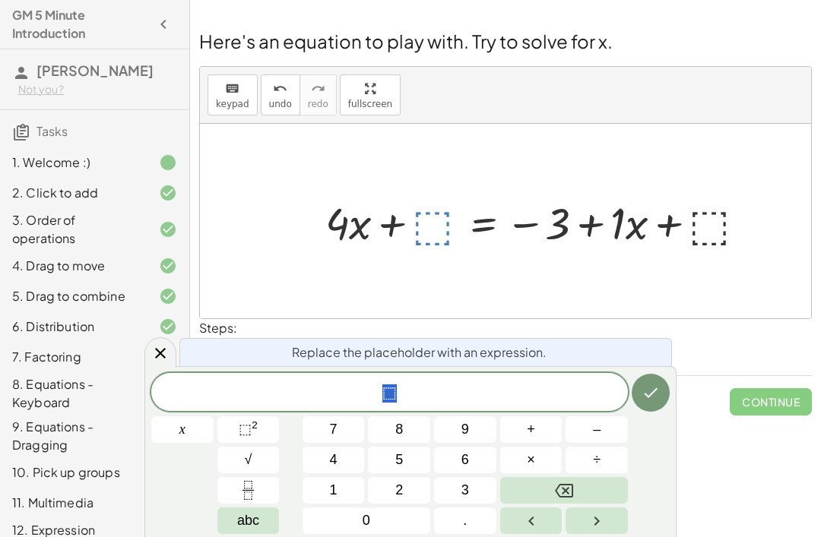
click at [604, 422] on button "–" at bounding box center [597, 430] width 62 height 27
click at [351, 488] on button "1" at bounding box center [334, 490] width 62 height 27
click at [260, 517] on button "abc" at bounding box center [248, 521] width 62 height 27
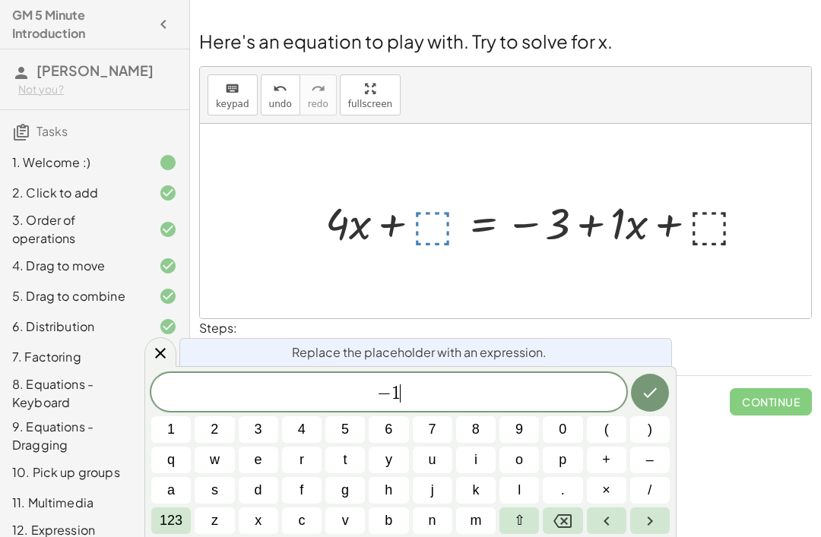
click at [265, 514] on button "x" at bounding box center [259, 521] width 40 height 27
click at [649, 385] on icon "Done" at bounding box center [650, 393] width 18 height 18
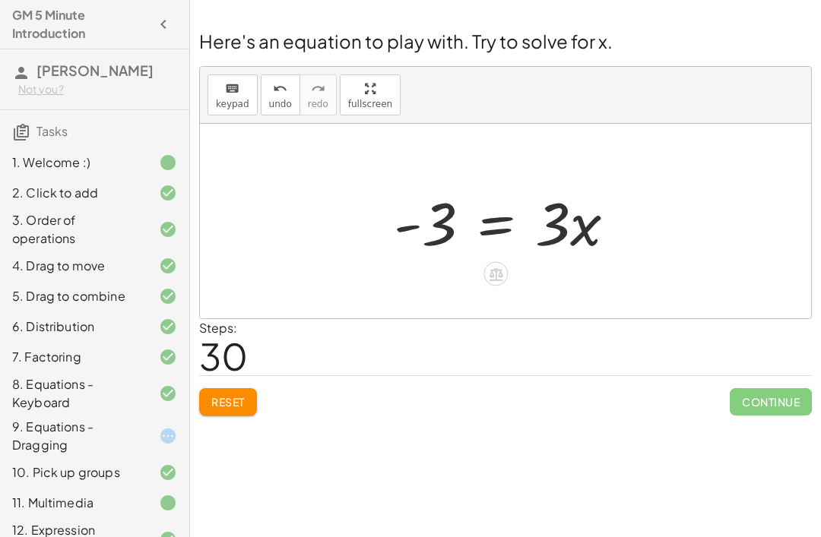
click at [499, 266] on icon at bounding box center [496, 274] width 16 height 16
click at [527, 265] on span "÷" at bounding box center [526, 275] width 8 height 22
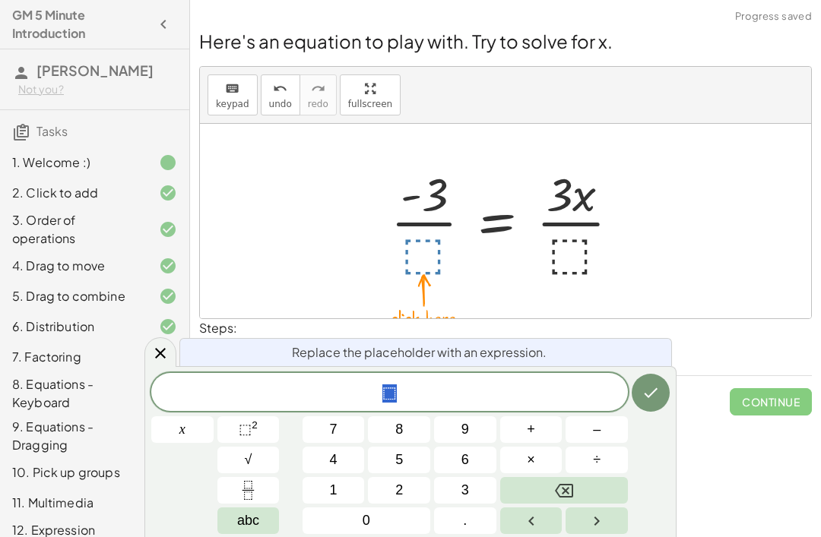
click at [467, 490] on span "3" at bounding box center [465, 490] width 8 height 21
click at [645, 388] on icon "Done" at bounding box center [651, 393] width 18 height 18
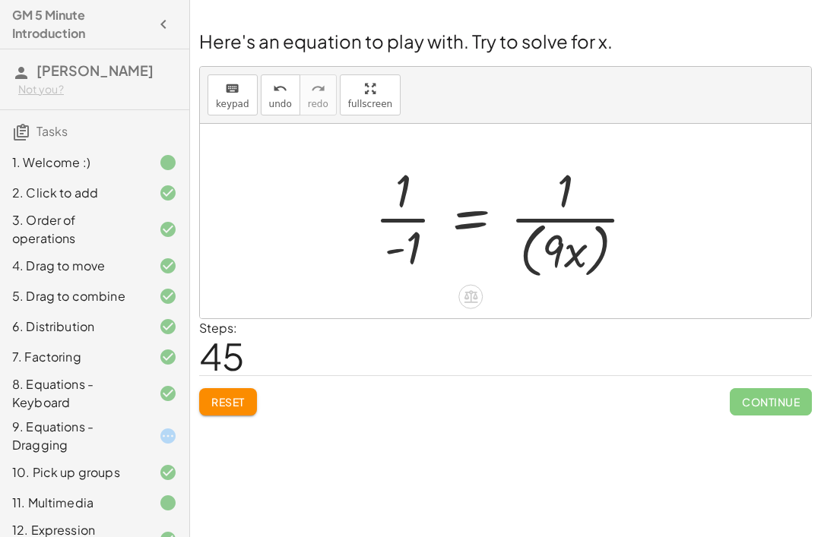
click at [472, 301] on icon at bounding box center [471, 297] width 16 height 16
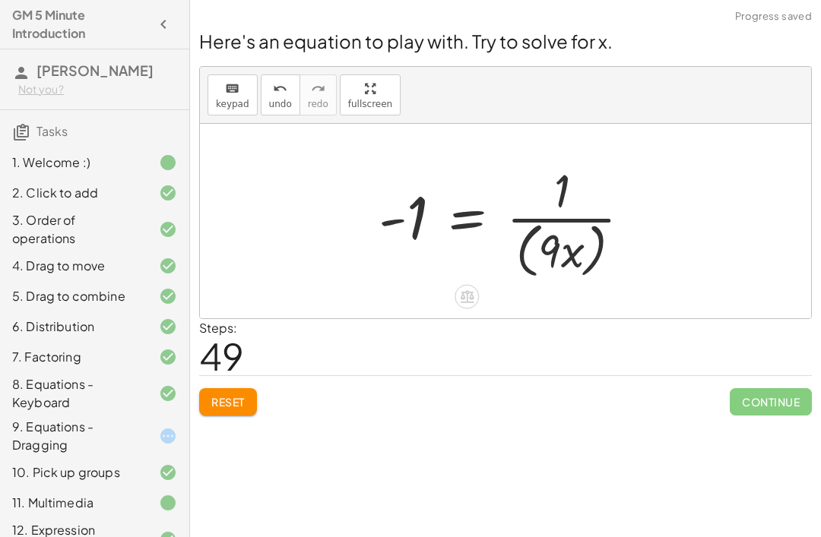
click at [475, 294] on icon at bounding box center [467, 297] width 16 height 16
click at [501, 288] on span "÷" at bounding box center [497, 297] width 8 height 22
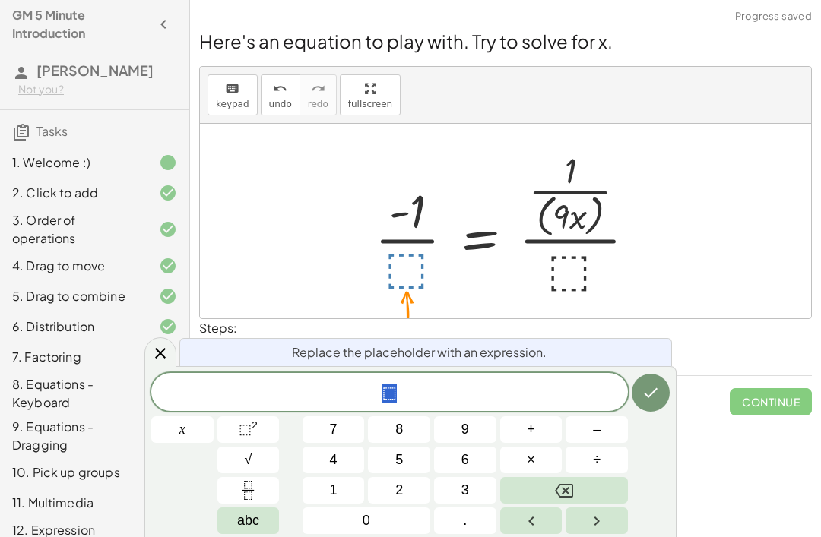
click at [594, 432] on span "–" at bounding box center [597, 430] width 8 height 21
click at [344, 492] on button "1" at bounding box center [334, 490] width 62 height 27
click at [658, 389] on icon "Done" at bounding box center [652, 393] width 14 height 10
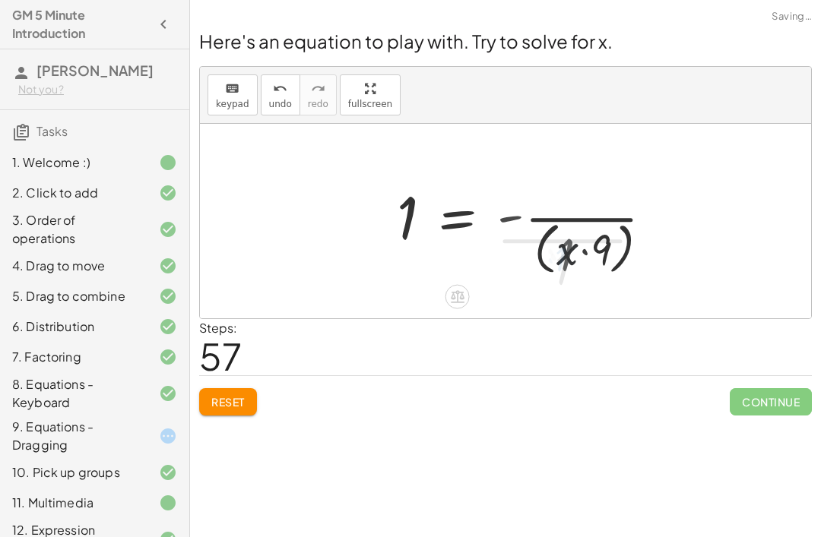
scroll to position [49, 0]
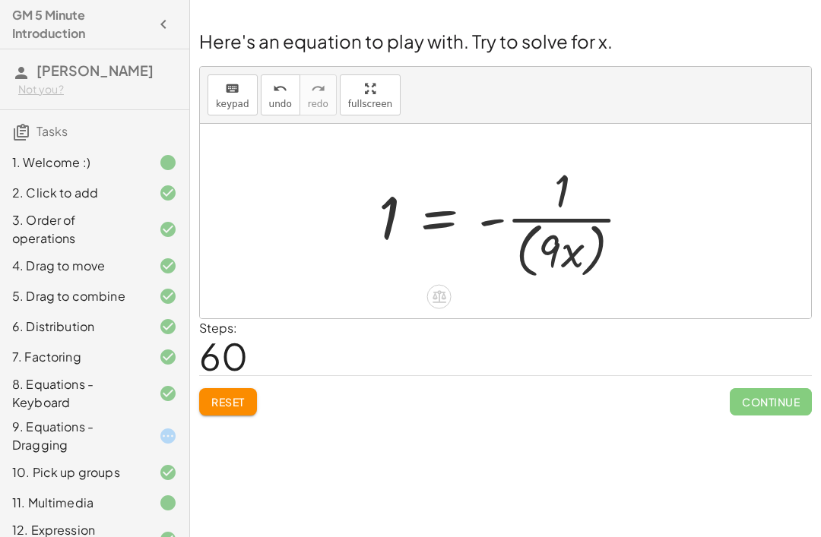
scroll to position [49, 0]
click at [243, 395] on span "Reset" at bounding box center [227, 402] width 33 height 14
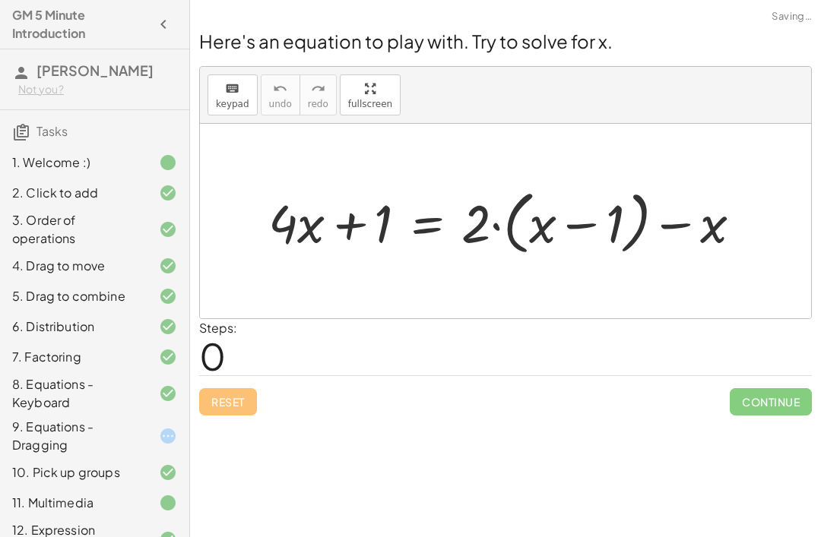
click at [249, 376] on div "Reset Continue" at bounding box center [505, 396] width 613 height 40
click at [236, 388] on button "Reset" at bounding box center [228, 401] width 58 height 27
click at [242, 376] on div "Reset Continue" at bounding box center [505, 396] width 613 height 40
click at [244, 376] on div "Reset Continue" at bounding box center [505, 396] width 613 height 40
